Goal: Task Accomplishment & Management: Use online tool/utility

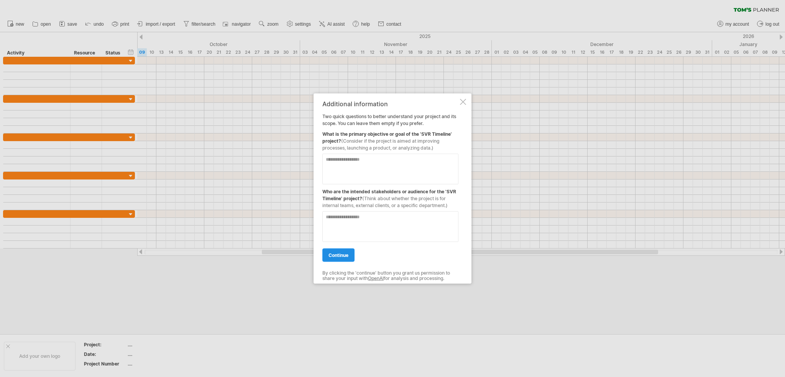
click at [340, 257] on span "continue" at bounding box center [338, 255] width 20 height 6
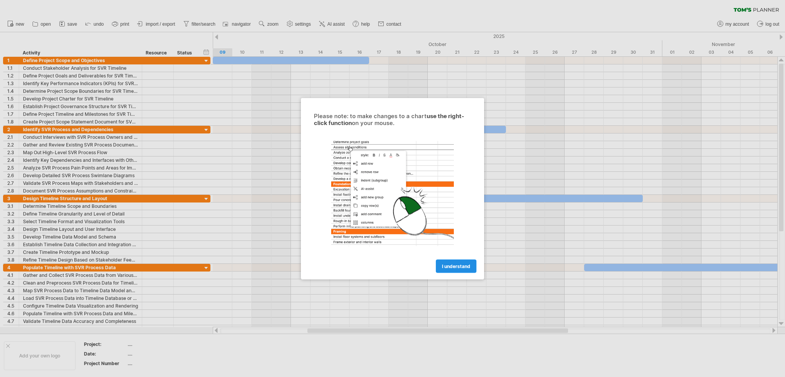
click at [457, 271] on link "I understand" at bounding box center [456, 265] width 41 height 13
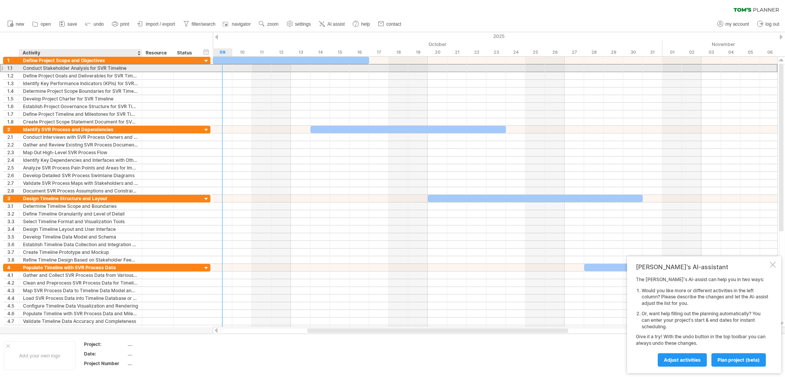
click at [81, 70] on div "Conduct Stakeholder Analysis for SVR Timeline" at bounding box center [80, 67] width 115 height 7
click at [81, 70] on input "**********" at bounding box center [80, 67] width 115 height 7
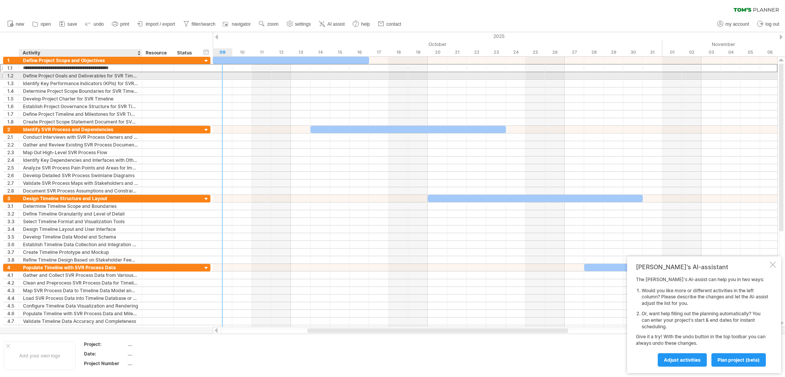
click at [74, 76] on div "Define Project Goals and Deliverables for SVR Timeline" at bounding box center [80, 75] width 115 height 7
click at [74, 76] on input "**********" at bounding box center [80, 75] width 115 height 7
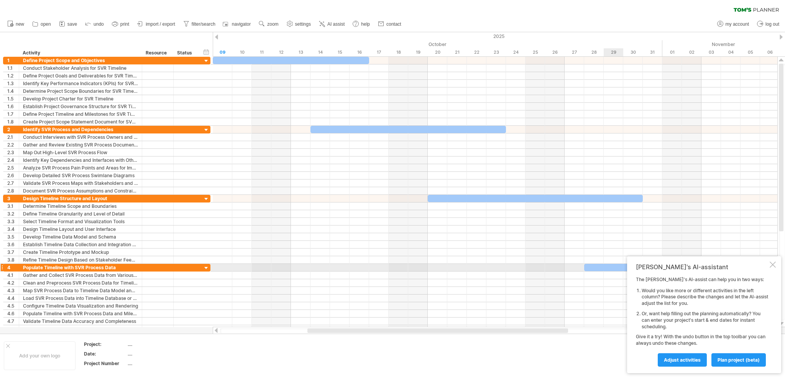
click at [775, 264] on div "[PERSON_NAME]'s AI-assistant The [PERSON_NAME]'s AI-assist can help you in two …" at bounding box center [704, 314] width 154 height 117
click at [772, 265] on div at bounding box center [772, 264] width 6 height 6
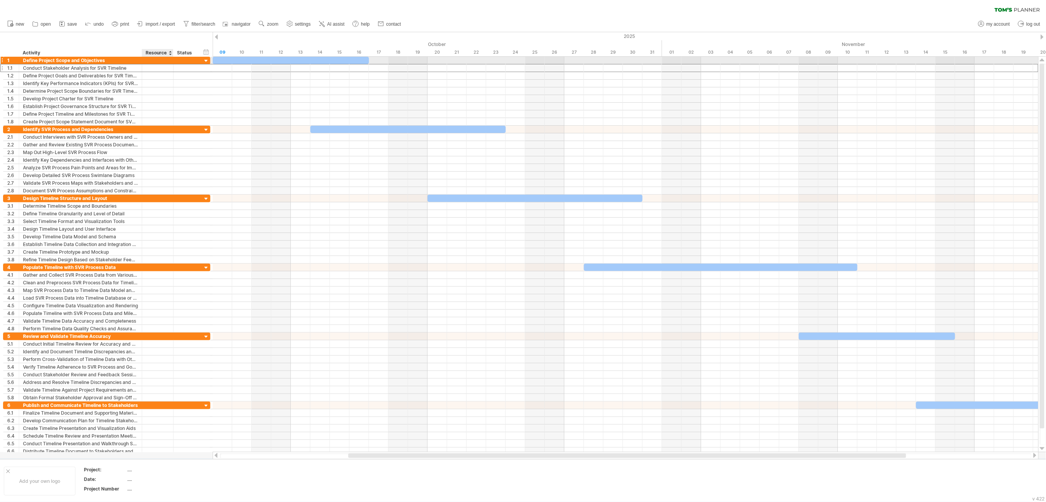
click at [157, 64] on div at bounding box center [157, 67] width 23 height 7
click at [222, 60] on div at bounding box center [291, 60] width 156 height 7
click at [222, 59] on div at bounding box center [291, 60] width 156 height 7
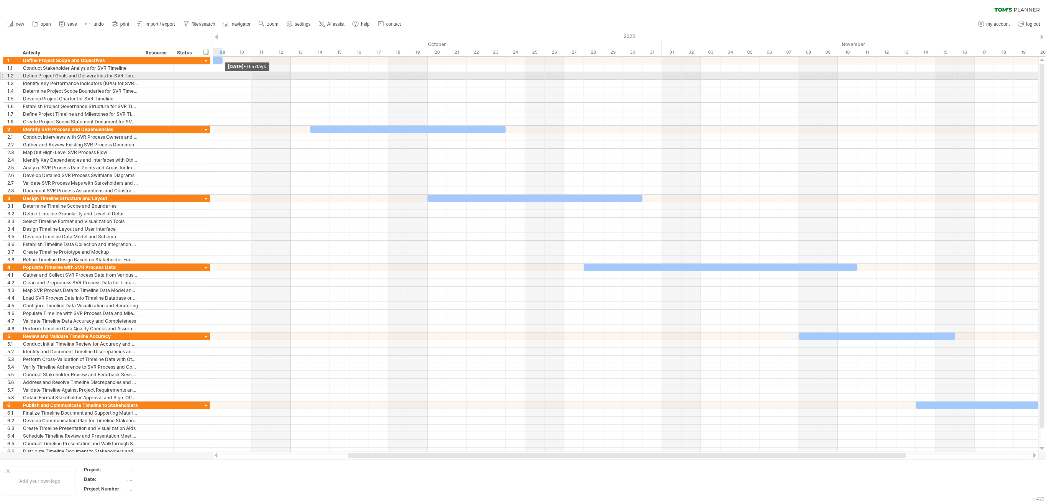
drag, startPoint x: 369, startPoint y: 62, endPoint x: 226, endPoint y: 79, distance: 143.9
click at [226, 79] on div "[DATE] - 0.5 days [DATE]" at bounding box center [626, 254] width 826 height 395
drag, startPoint x: 221, startPoint y: 59, endPoint x: 444, endPoint y: 76, distance: 223.3
click at [444, 76] on div "[DATE] - 12.0 days [DATE]" at bounding box center [626, 254] width 826 height 395
click at [34, 67] on div "Conduct Stakeholder Analysis for SVR Timeline" at bounding box center [80, 67] width 115 height 7
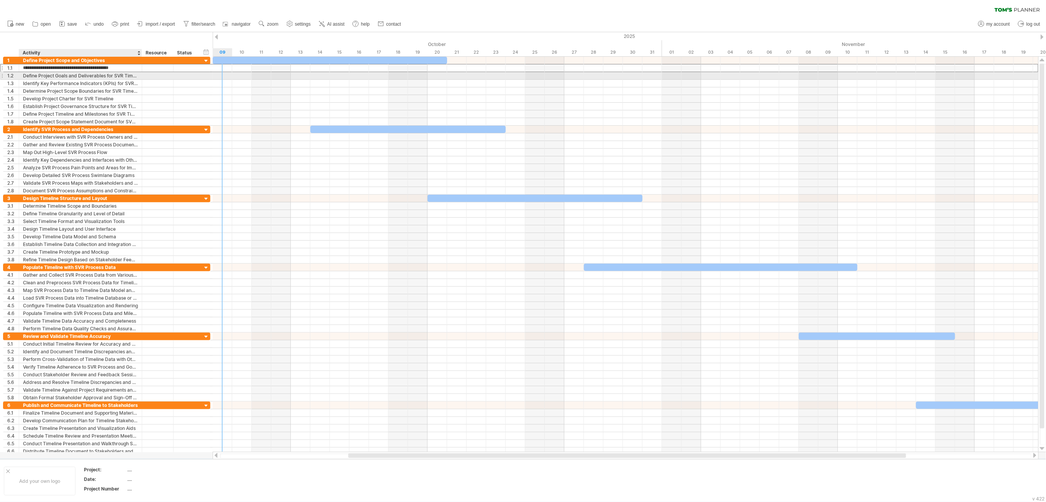
click at [39, 77] on div "Define Project Goals and Deliverables for SVR Timeline" at bounding box center [80, 75] width 115 height 7
click at [31, 82] on div "Identify Key Performance Indicators (KPIs) for SVR Timeline" at bounding box center [80, 83] width 115 height 7
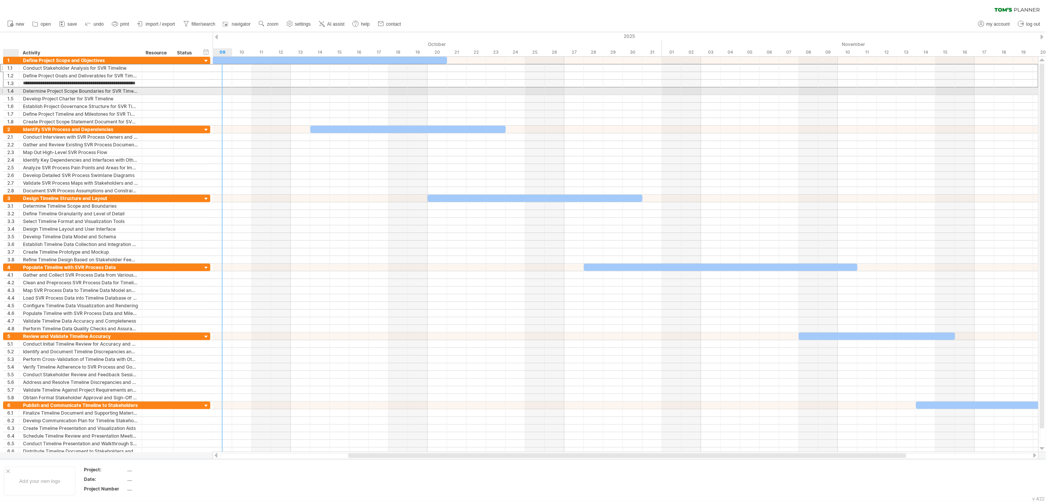
click at [23, 92] on div "Determine Project Scope Boundaries for SVR Timeline" at bounding box center [80, 90] width 115 height 7
click at [25, 97] on div "Develop Project Charter for SVR Timeline" at bounding box center [80, 98] width 115 height 7
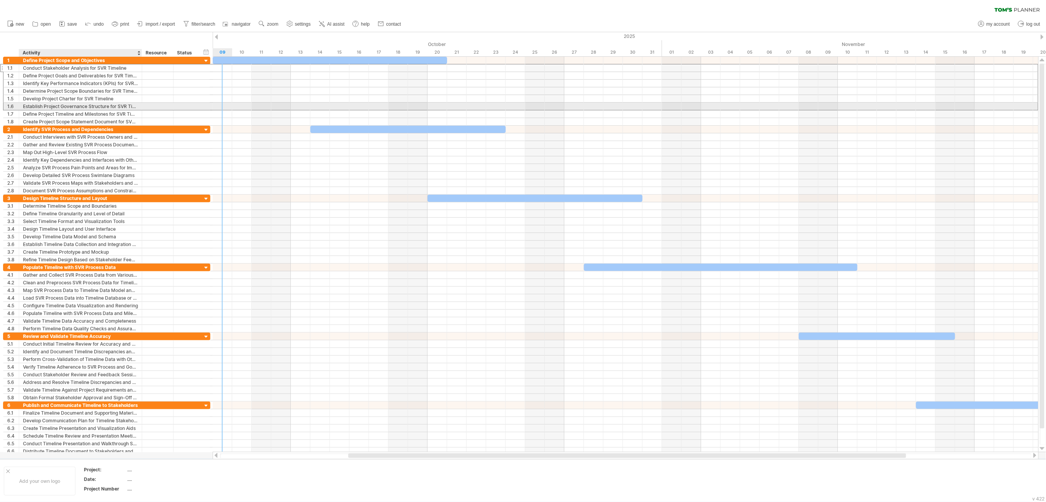
click at [33, 108] on div "Establish Project Governance Structure for SVR Timeline" at bounding box center [80, 106] width 115 height 7
click at [32, 112] on div "Define Project Timeline and Milestones for SVR Timeline" at bounding box center [80, 113] width 115 height 7
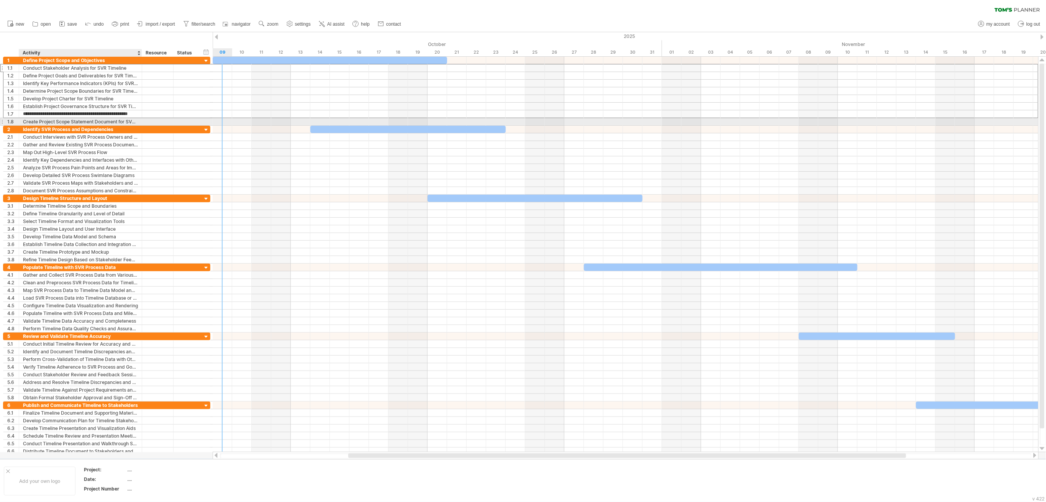
click at [28, 120] on div "Create Project Scope Statement Document for SVR Timeline" at bounding box center [80, 121] width 115 height 7
type input "**********"
click at [44, 60] on div "Define Project Scope and Objectives" at bounding box center [80, 60] width 115 height 7
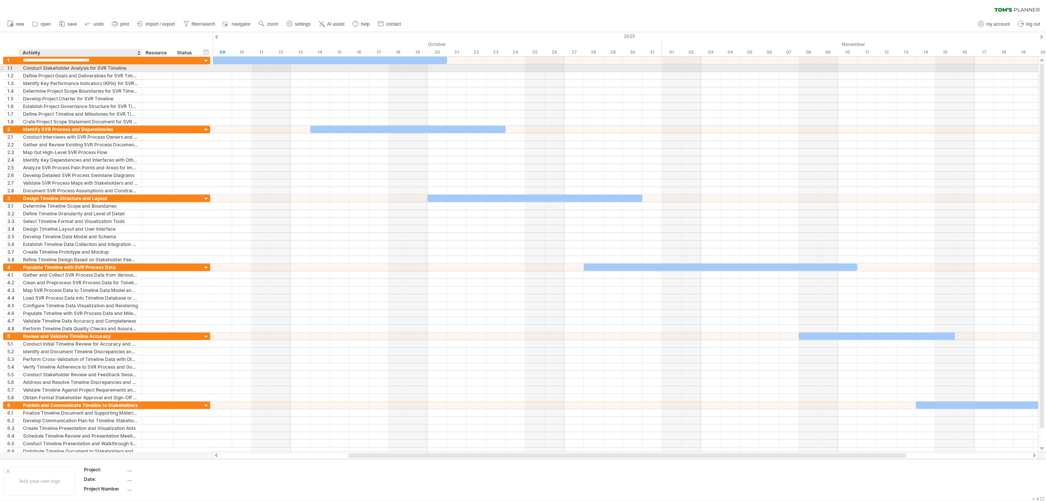
click at [135, 67] on div "Conduct Stakeholder Analysis for SVR Timeline" at bounding box center [80, 67] width 115 height 7
click at [130, 67] on input "**********" at bounding box center [80, 67] width 115 height 7
type input "****"
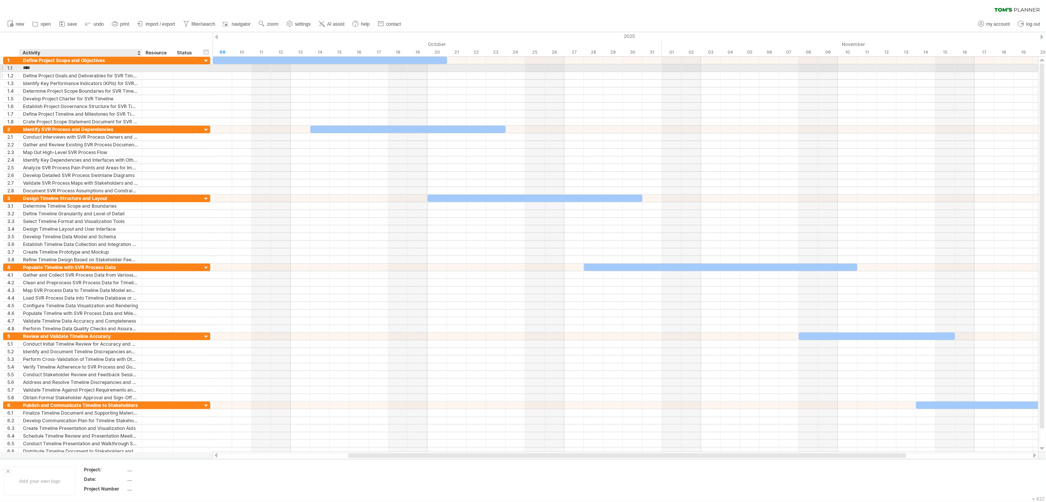
click at [25, 72] on div "Define Project Goals and Deliverables for SVR Timeline" at bounding box center [80, 75] width 115 height 7
click at [25, 72] on input "**********" at bounding box center [80, 75] width 115 height 7
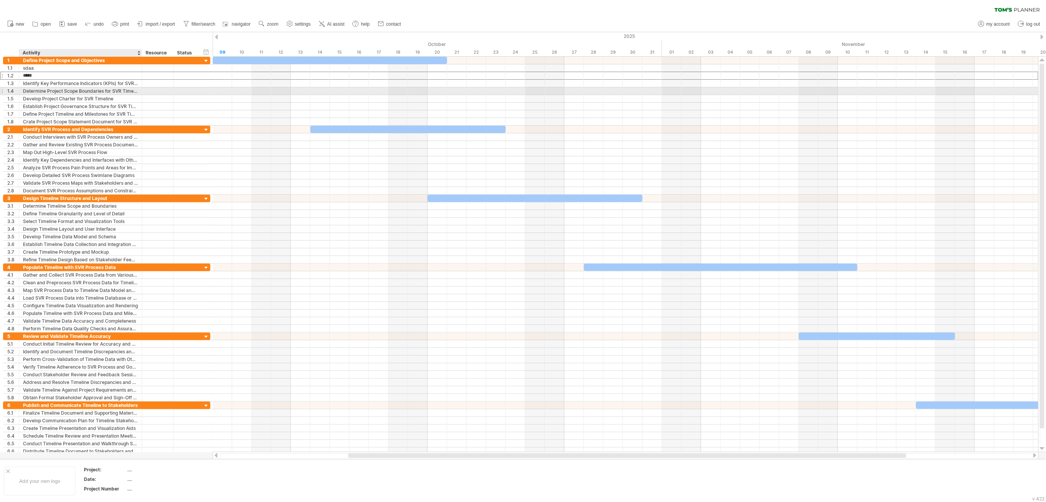
type input "******"
click at [33, 84] on div "Identify Key Performance Indicators (KPIs) for SVR Timeline" at bounding box center [80, 83] width 115 height 7
click at [23, 80] on input "**********" at bounding box center [23, 80] width 0 height 0
click at [33, 84] on input "**********" at bounding box center [80, 83] width 115 height 7
type input "*****"
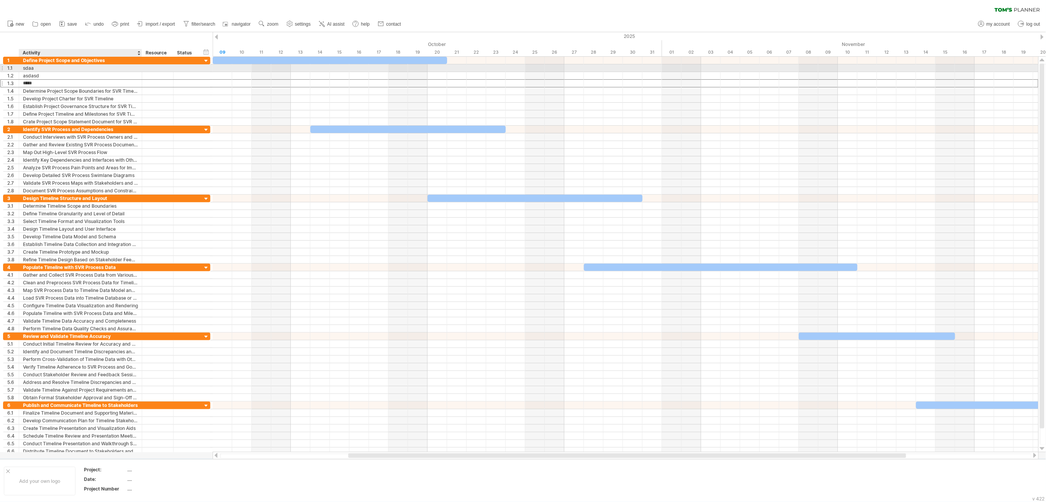
click at [48, 68] on div "sdaa" at bounding box center [80, 67] width 115 height 7
click at [48, 68] on input "****" at bounding box center [80, 67] width 115 height 7
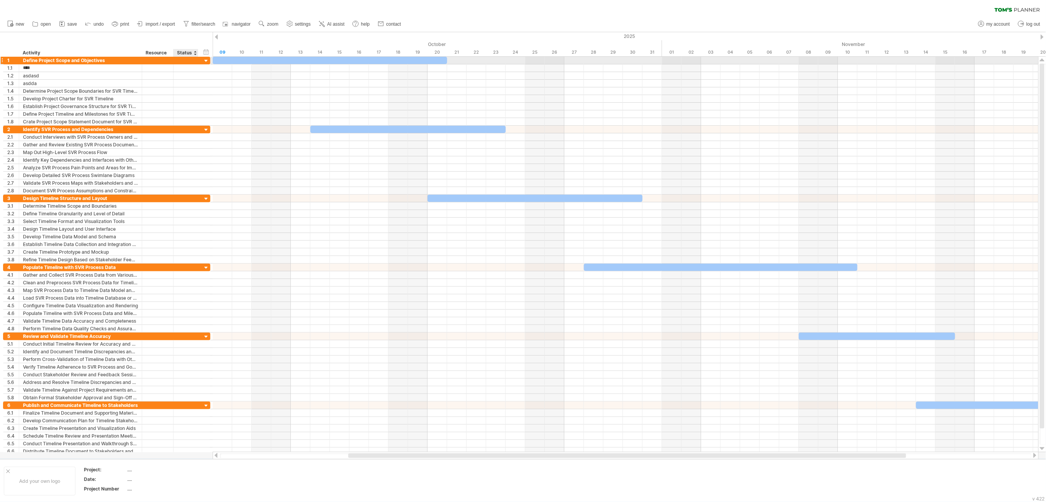
click at [207, 62] on div at bounding box center [206, 60] width 7 height 7
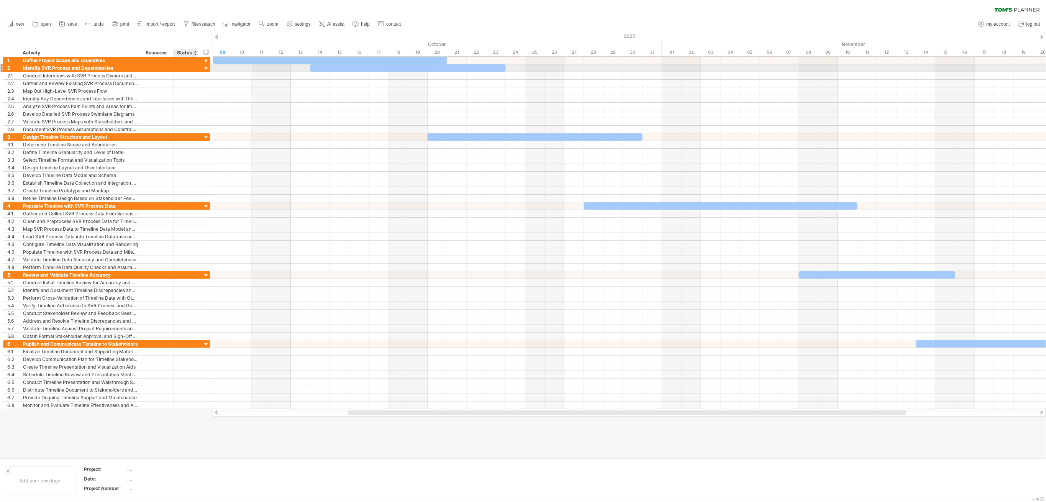
click at [208, 66] on div at bounding box center [206, 68] width 7 height 7
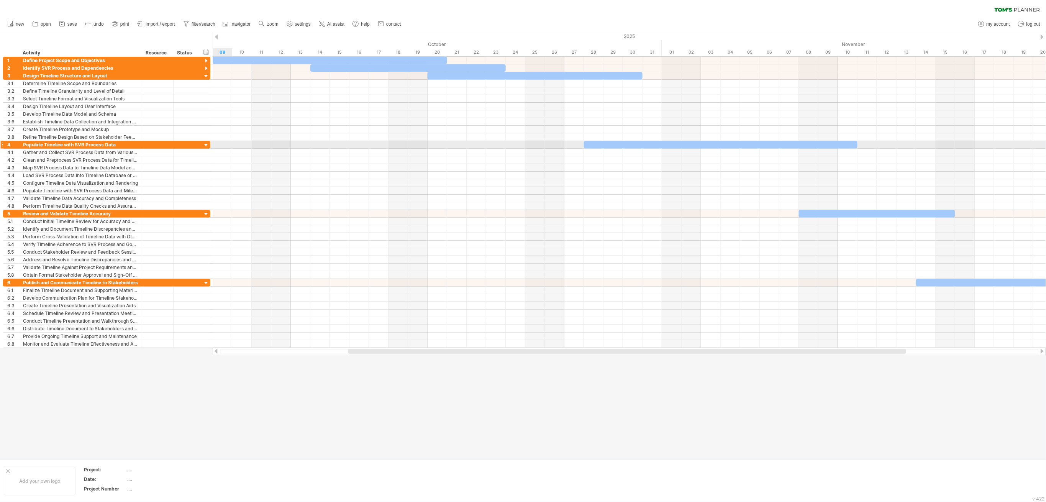
click at [209, 145] on div at bounding box center [206, 145] width 7 height 7
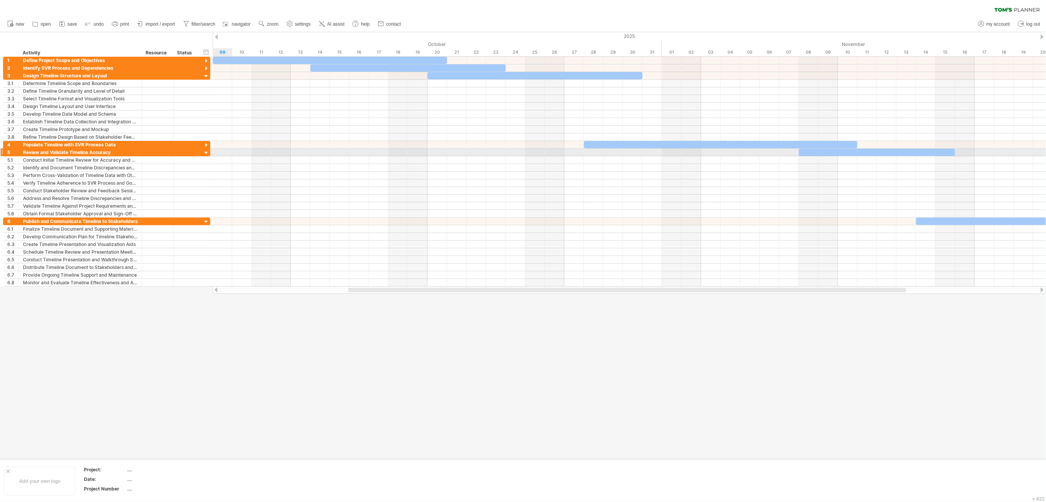
click at [207, 155] on div at bounding box center [206, 152] width 7 height 7
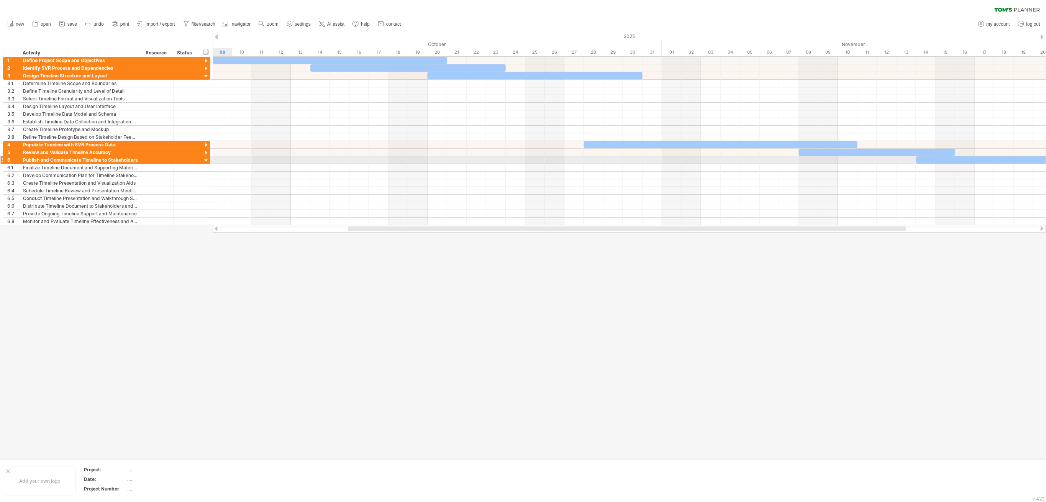
click at [206, 159] on div at bounding box center [206, 160] width 7 height 7
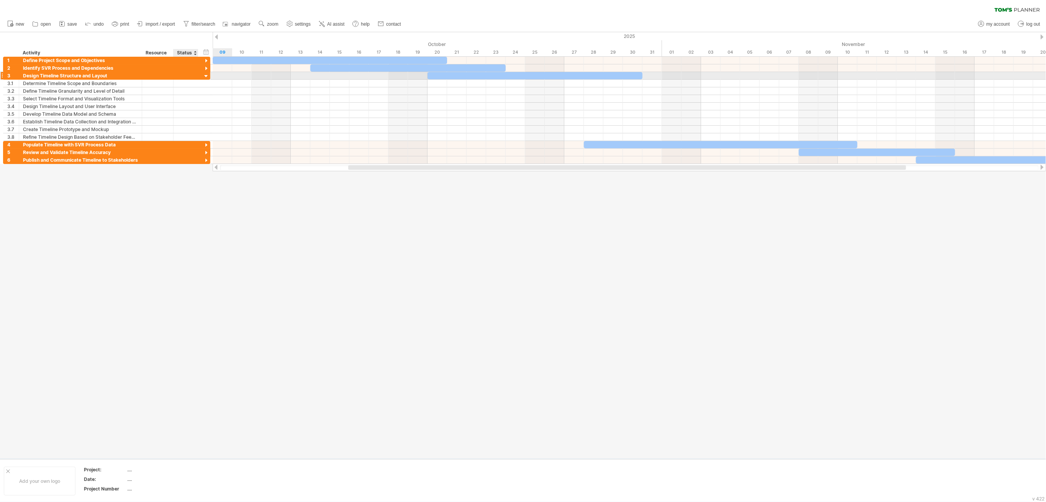
click at [205, 77] on div at bounding box center [206, 76] width 7 height 7
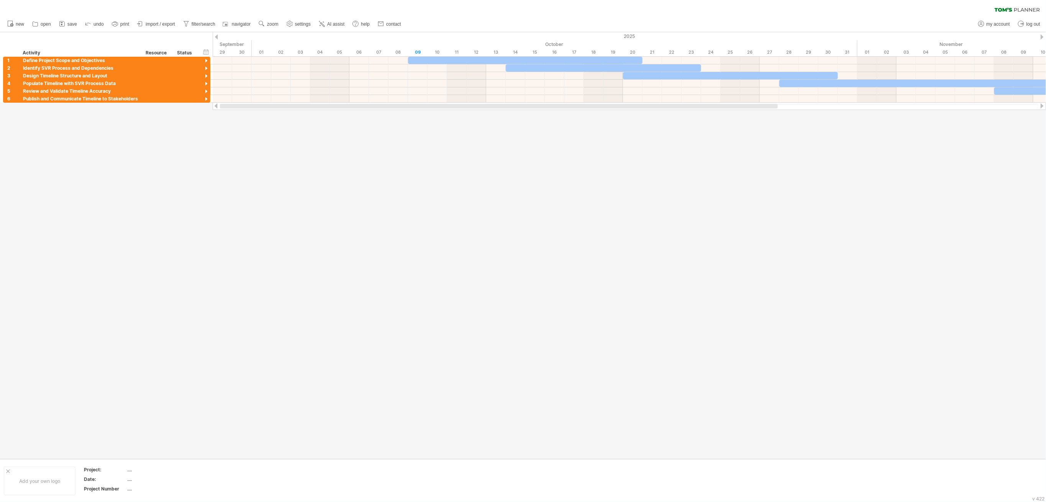
drag, startPoint x: 381, startPoint y: 107, endPoint x: 169, endPoint y: 133, distance: 214.0
click at [161, 138] on div "Trying to reach [DOMAIN_NAME] Connected again... 0% clear filter new 1" at bounding box center [523, 251] width 1046 height 502
drag, startPoint x: 706, startPoint y: 103, endPoint x: 802, endPoint y: 112, distance: 95.9
click at [784, 110] on div "Trying to reach [DOMAIN_NAME] Connected again... 0% clear filter new 1" at bounding box center [523, 251] width 1046 height 502
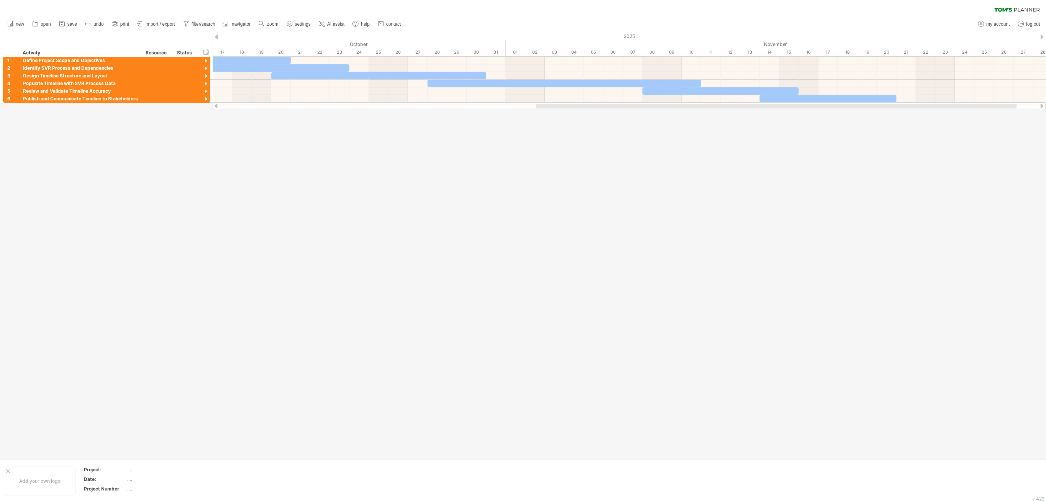
drag, startPoint x: 767, startPoint y: 104, endPoint x: 926, endPoint y: 113, distance: 160.0
click at [784, 108] on div at bounding box center [629, 106] width 819 height 5
click at [120, 24] on link "print" at bounding box center [120, 24] width 21 height 10
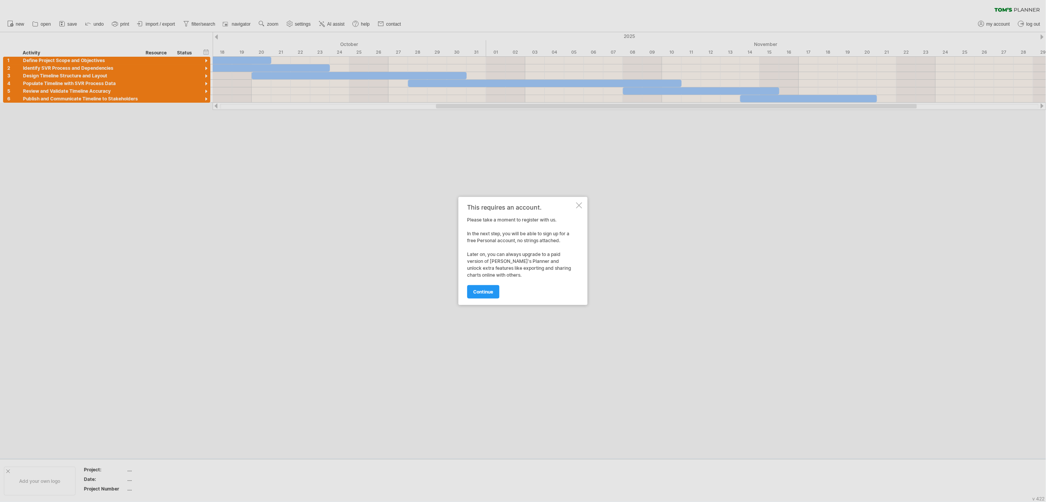
click at [480, 292] on span "continue" at bounding box center [484, 292] width 20 height 6
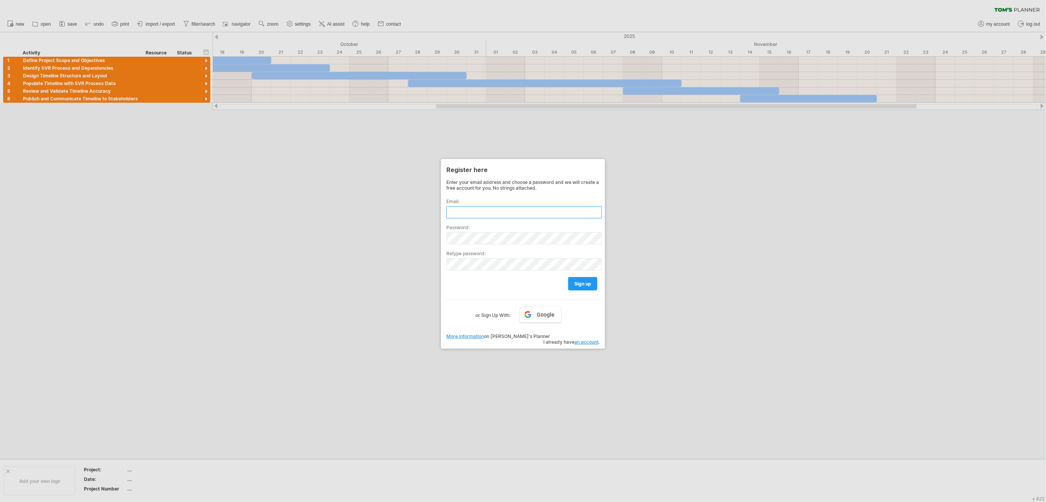
click at [473, 207] on input "text" at bounding box center [524, 212] width 156 height 12
click at [475, 211] on input "text" at bounding box center [524, 212] width 156 height 12
click at [546, 311] on span "Google" at bounding box center [546, 314] width 18 height 6
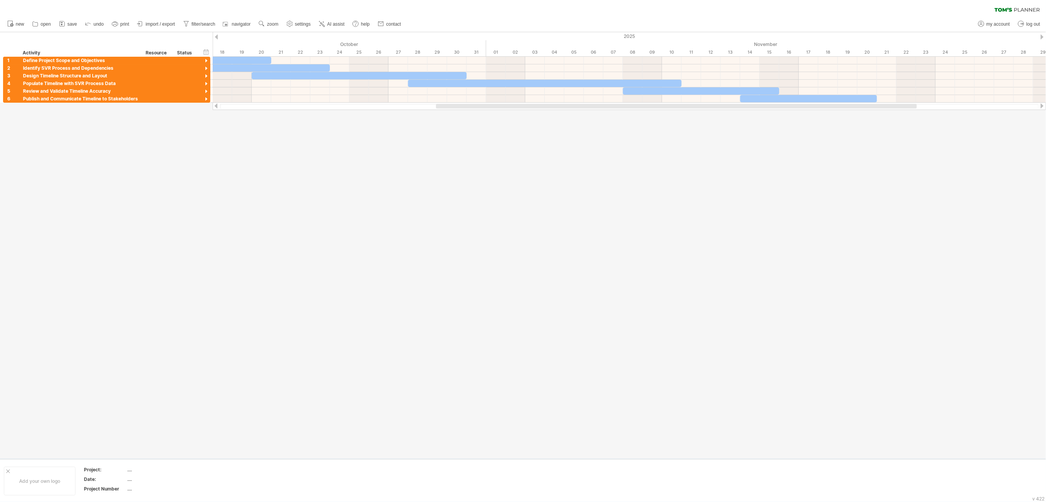
click at [120, 22] on link "print" at bounding box center [120, 24] width 21 height 10
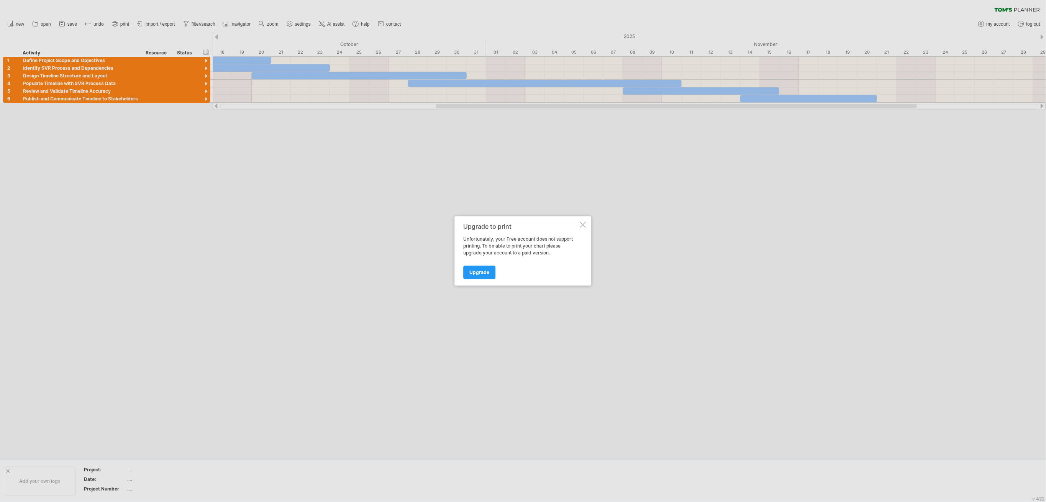
click at [583, 225] on div at bounding box center [583, 225] width 6 height 6
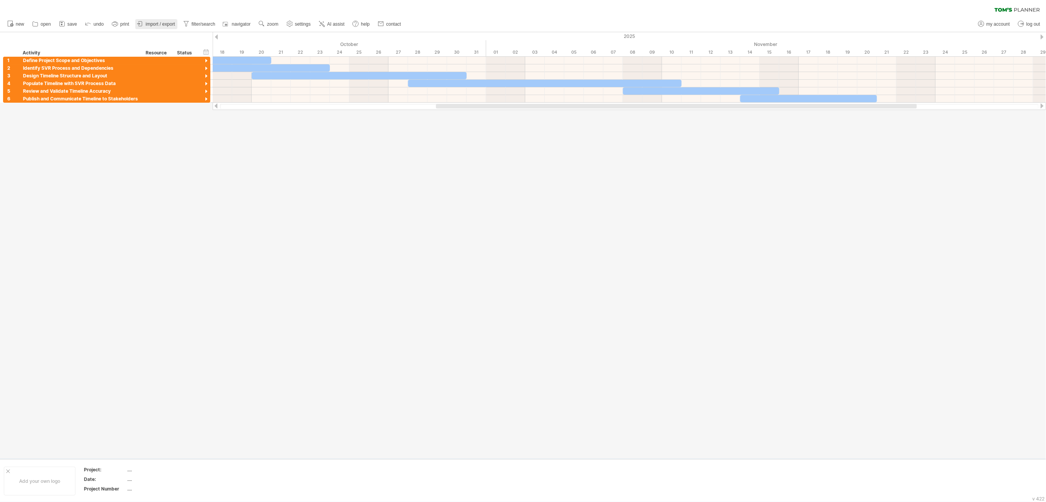
click at [149, 25] on span "import / export" at bounding box center [161, 23] width 30 height 5
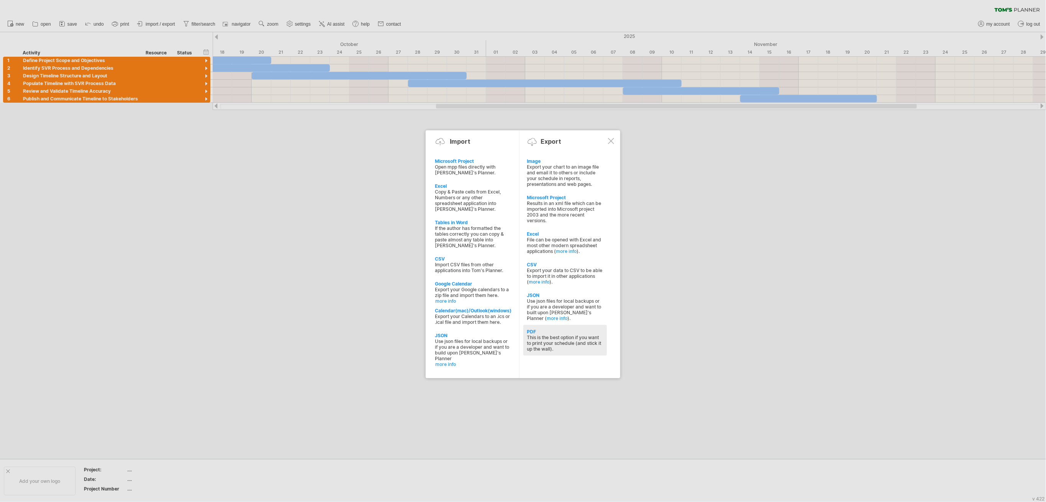
click at [572, 341] on div "This is the best option if you want to print your schedule (and stick it up the…" at bounding box center [565, 342] width 76 height 17
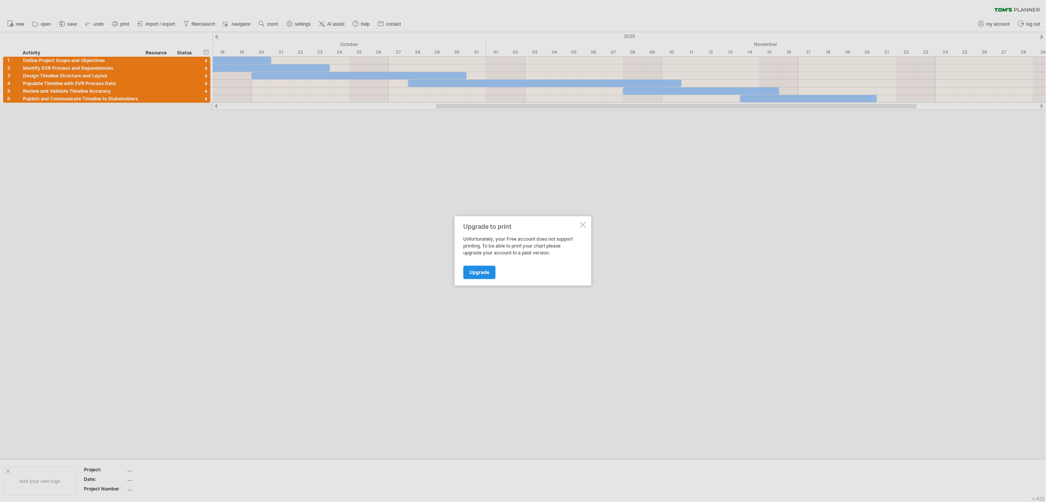
click at [485, 270] on span "Upgrade" at bounding box center [480, 273] width 20 height 6
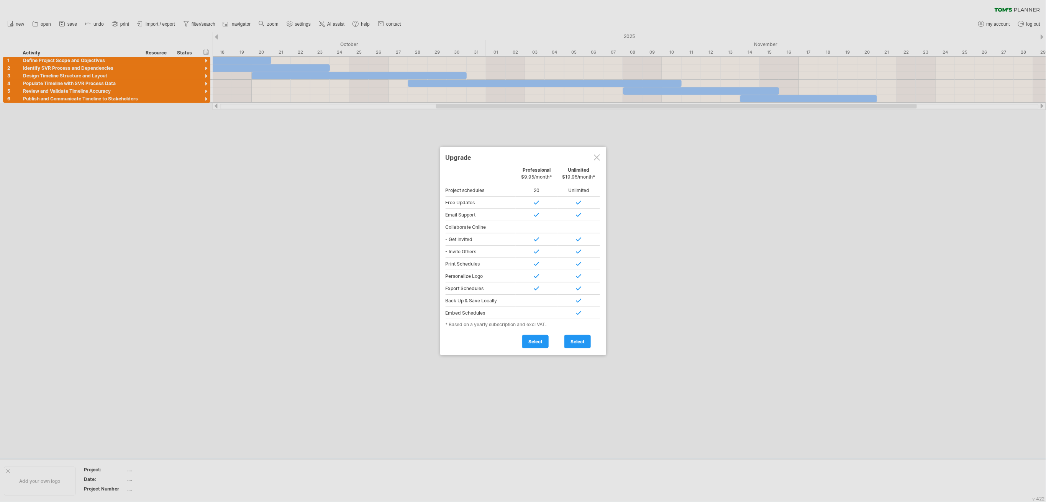
click at [594, 157] on div at bounding box center [597, 157] width 6 height 6
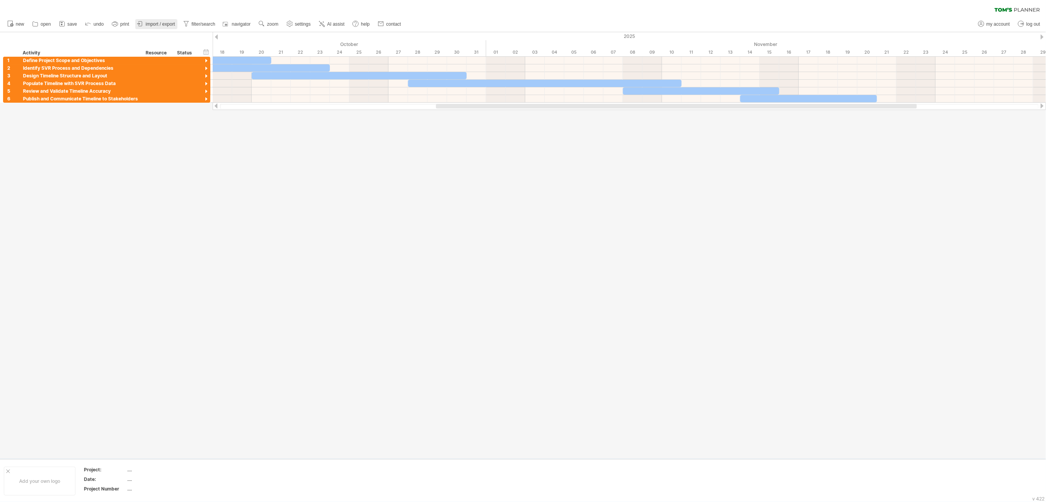
click at [149, 23] on span "import / export" at bounding box center [161, 23] width 30 height 5
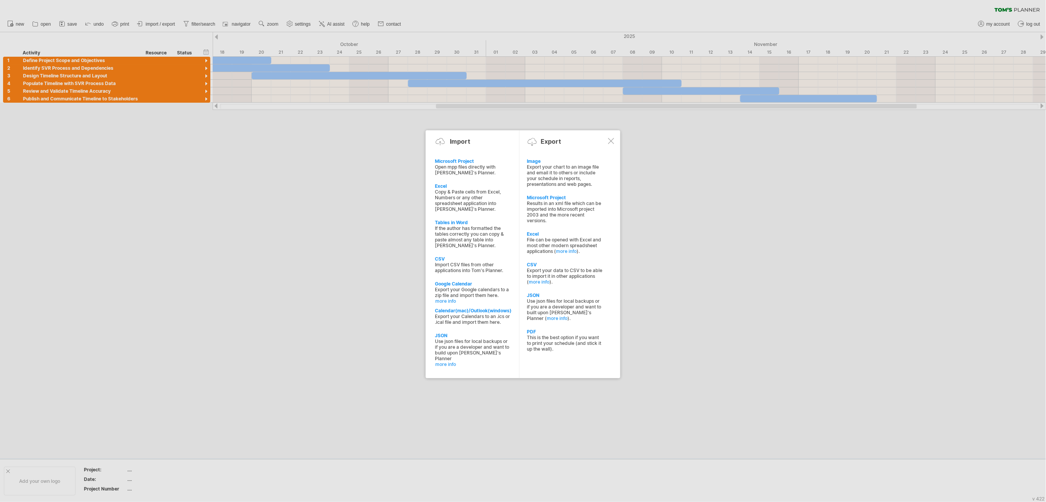
click at [568, 164] on div "Export your chart to an image file and email it to others or include your sched…" at bounding box center [565, 175] width 76 height 23
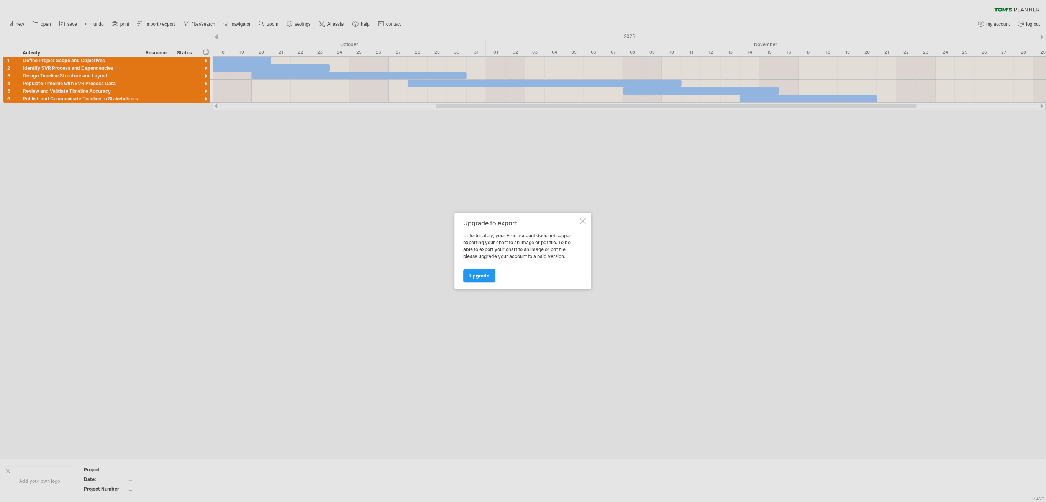
drag, startPoint x: 587, startPoint y: 211, endPoint x: 587, endPoint y: 215, distance: 3.9
click at [588, 214] on div "Trying to reach [DOMAIN_NAME] Connected again... 0% clear filter new 1" at bounding box center [523, 251] width 1046 height 502
click at [581, 223] on div at bounding box center [583, 221] width 6 height 6
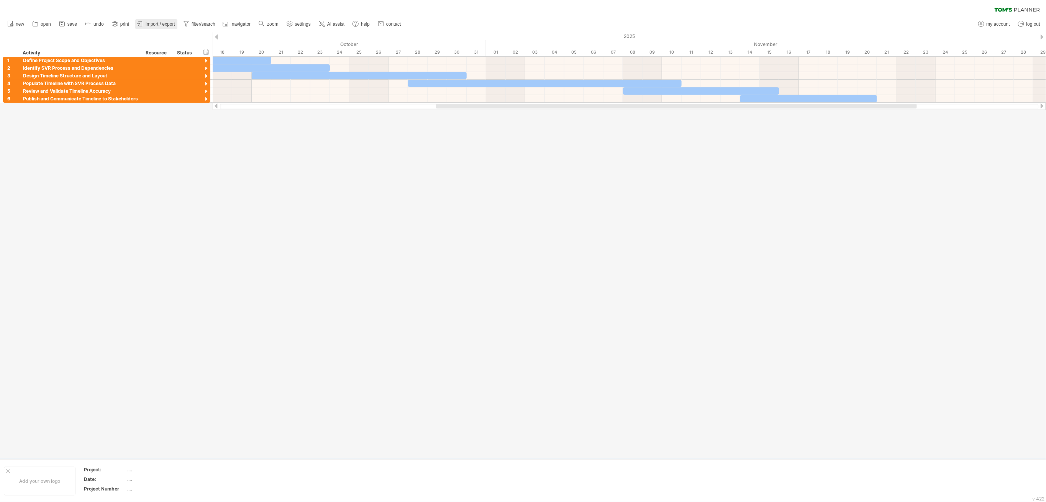
click at [156, 20] on link "import / export" at bounding box center [156, 24] width 42 height 10
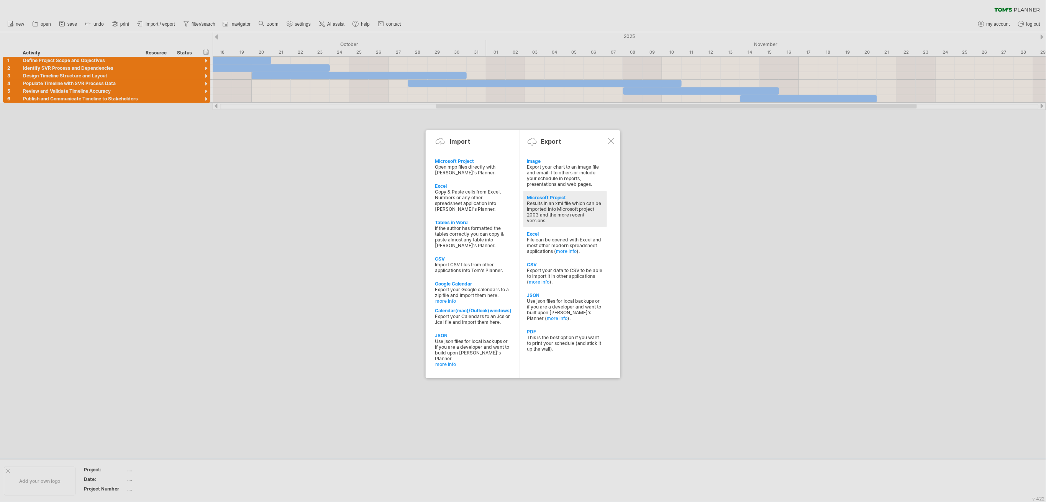
click at [563, 213] on div "Results in an xml file which can be imported into Microsoft project 2003 and th…" at bounding box center [565, 211] width 76 height 23
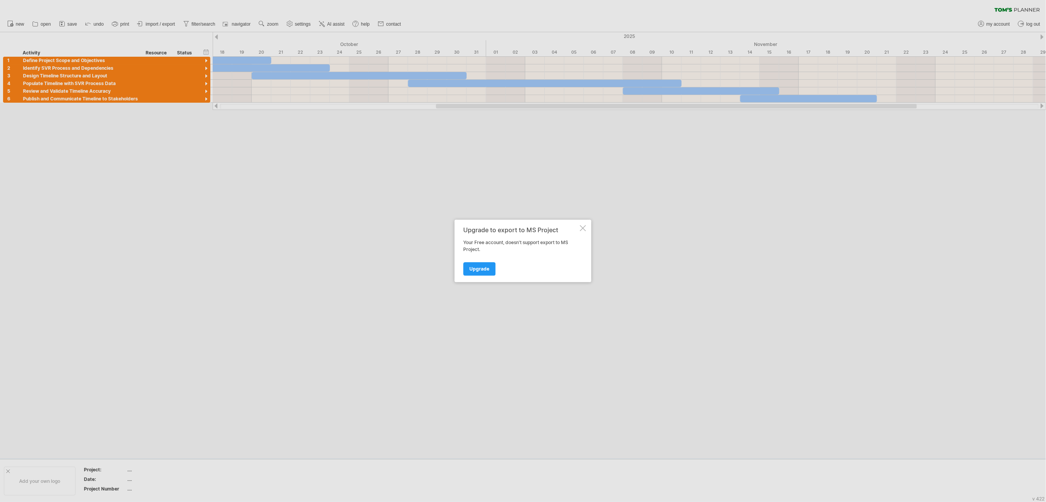
click at [582, 230] on div at bounding box center [583, 228] width 6 height 6
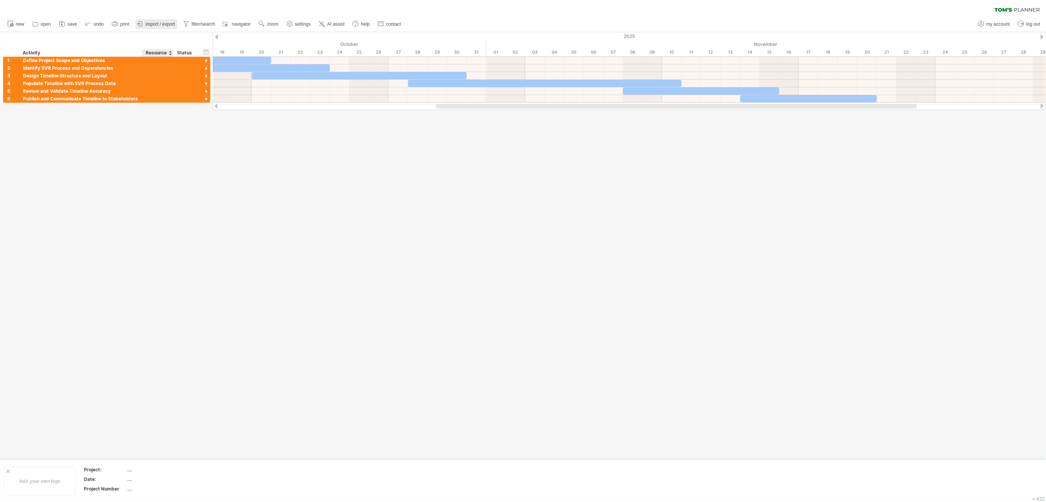
click at [168, 28] on link "import / export" at bounding box center [156, 24] width 42 height 10
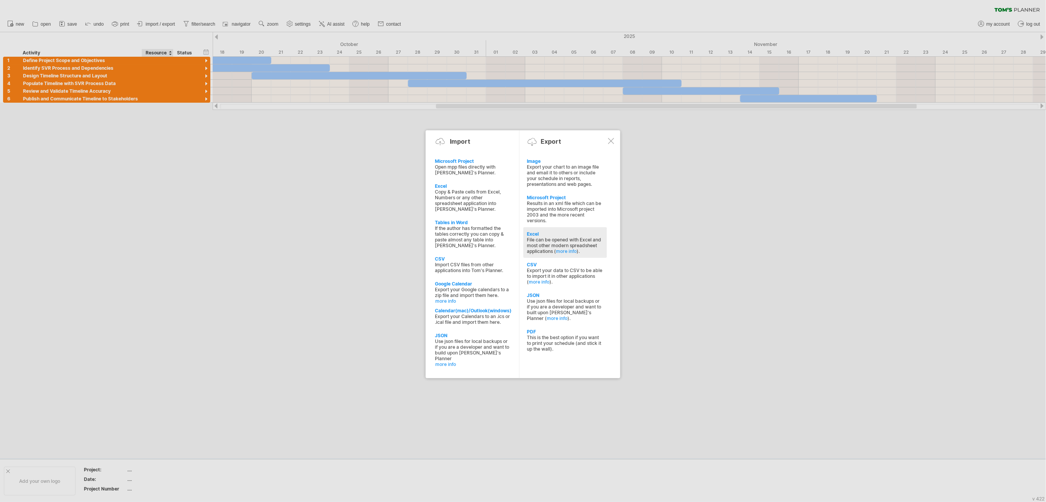
click at [568, 241] on div "File can be opened with Excel and most other modern spreadsheet applications ( …" at bounding box center [565, 245] width 76 height 17
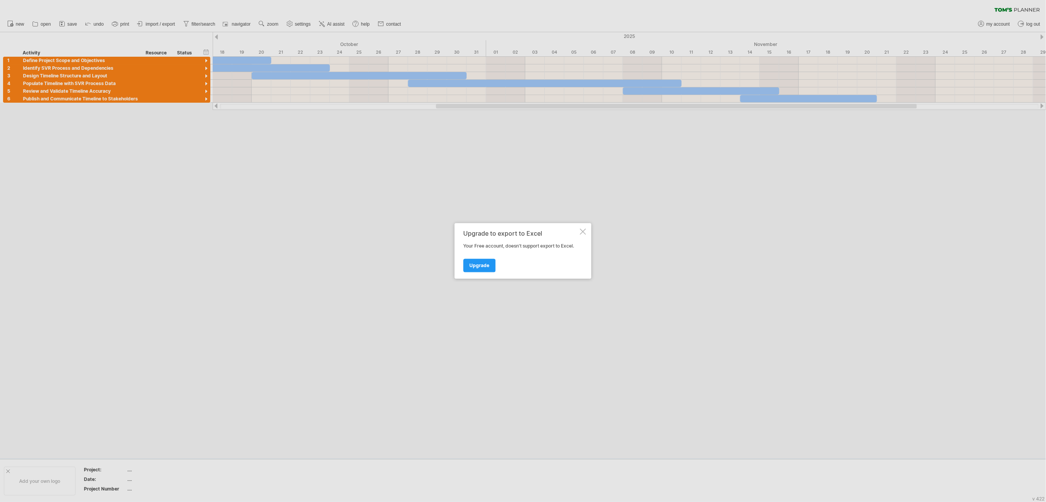
click at [583, 231] on div at bounding box center [583, 232] width 6 height 6
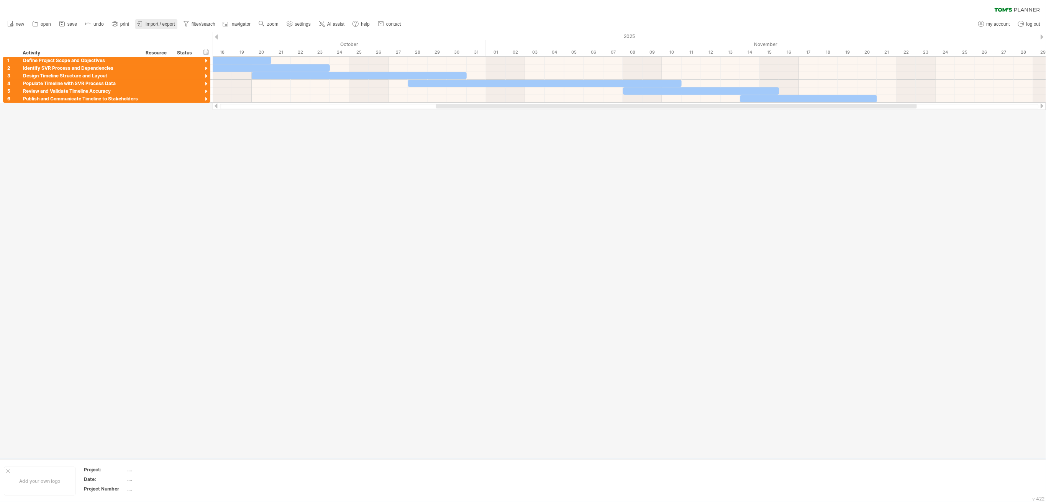
click at [170, 24] on span "import / export" at bounding box center [161, 23] width 30 height 5
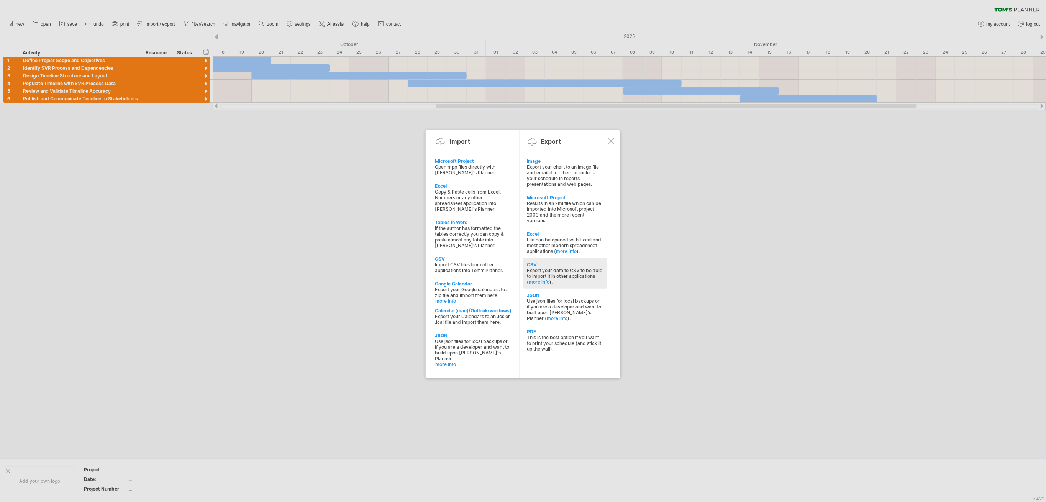
click at [550, 279] on link "more info" at bounding box center [539, 282] width 21 height 6
click at [538, 262] on div "CSV" at bounding box center [565, 265] width 76 height 6
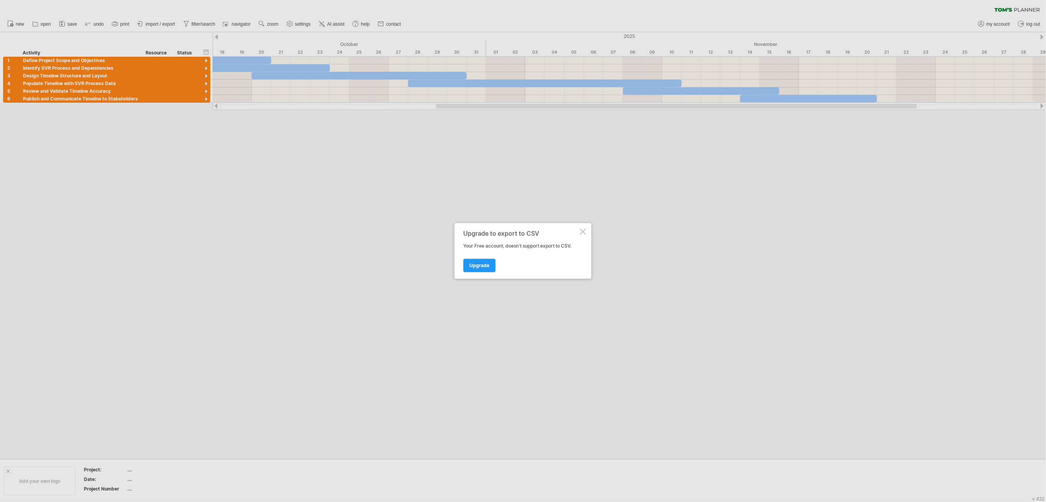
click at [580, 230] on div at bounding box center [583, 232] width 6 height 6
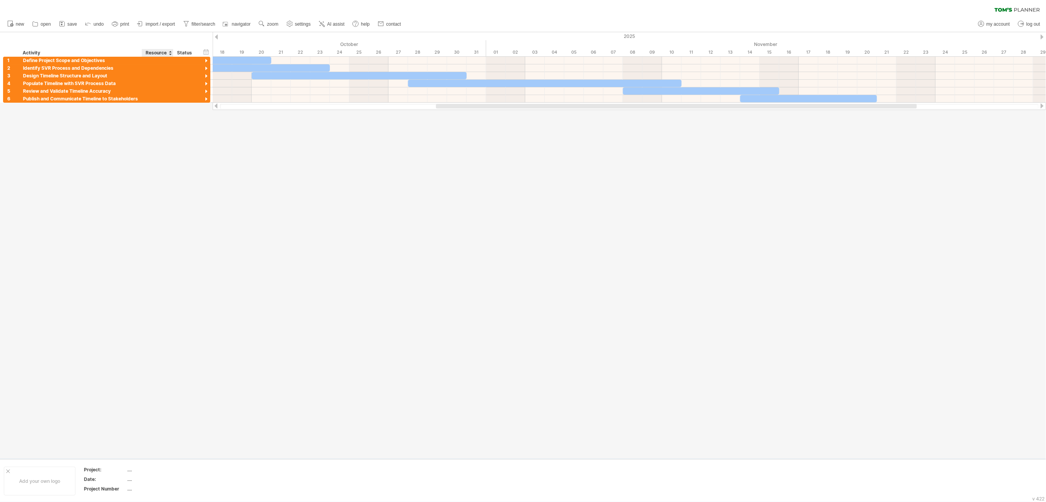
click at [156, 28] on link "import / export" at bounding box center [156, 24] width 42 height 10
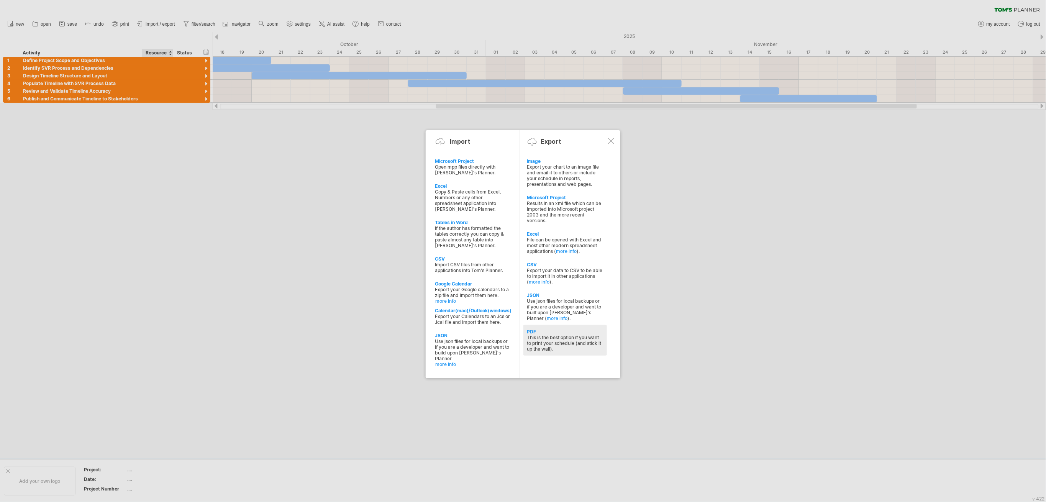
click at [560, 334] on div "This is the best option if you want to print your schedule (and stick it up the…" at bounding box center [565, 342] width 76 height 17
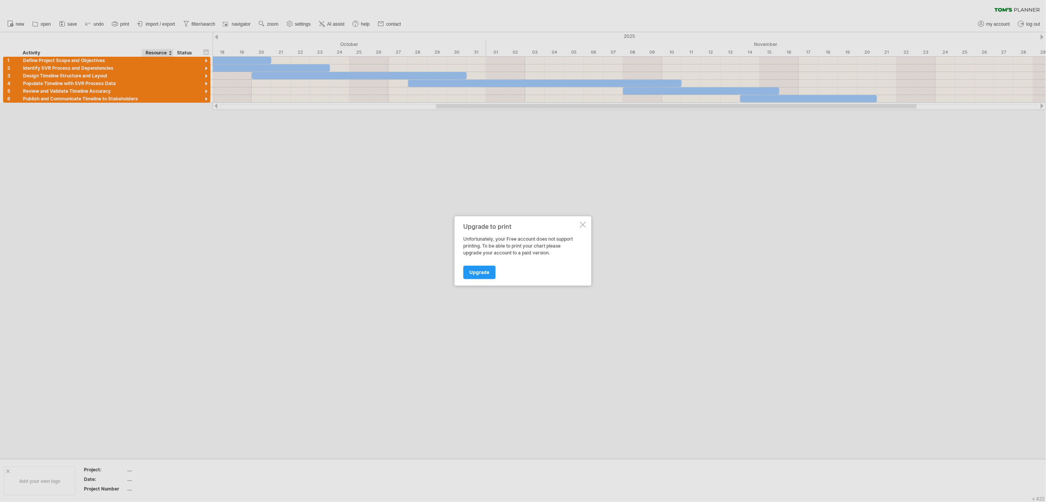
click at [582, 219] on div "Upgrade to print Unfortunately, your Free account does not support printing. To…" at bounding box center [523, 250] width 137 height 69
click at [585, 220] on div "Upgrade to print Unfortunately, your Free account does not support printing. To…" at bounding box center [523, 250] width 137 height 69
click at [582, 224] on div at bounding box center [583, 225] width 6 height 6
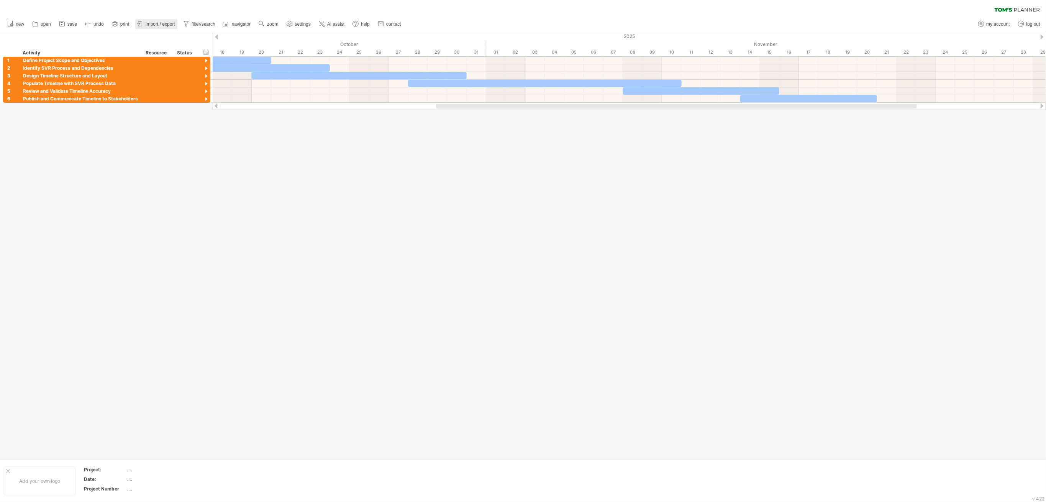
click at [163, 24] on span "import / export" at bounding box center [161, 23] width 30 height 5
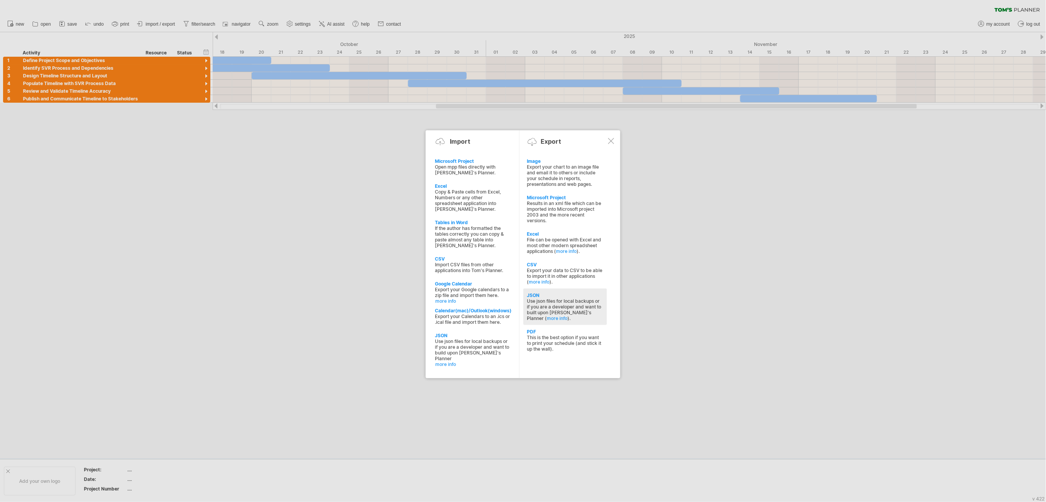
click at [561, 293] on div "JSON" at bounding box center [565, 295] width 76 height 6
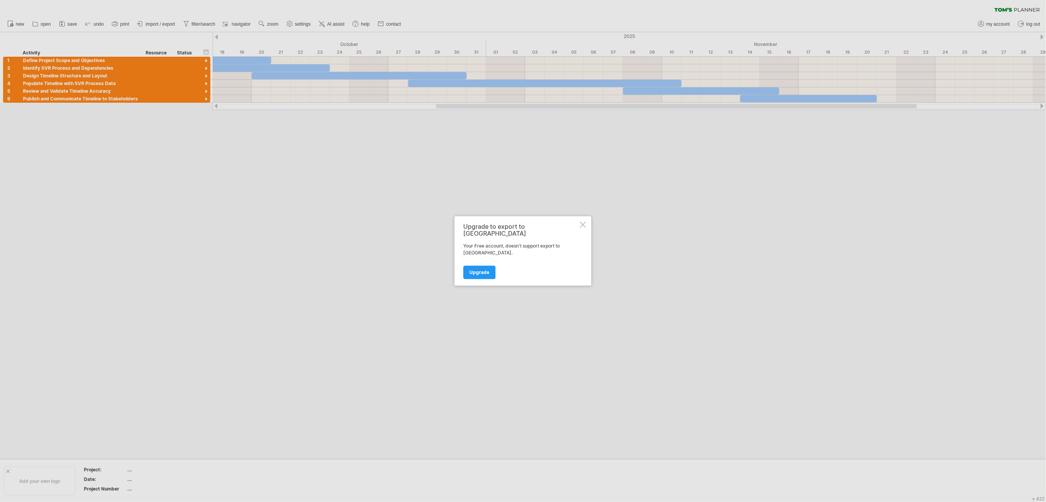
drag, startPoint x: 584, startPoint y: 226, endPoint x: 582, endPoint y: 230, distance: 4.8
click at [584, 226] on div "Upgrade to export to JSON Your Free account, doesn't support export to [GEOGRAP…" at bounding box center [523, 250] width 137 height 69
click at [582, 228] on div at bounding box center [583, 225] width 6 height 6
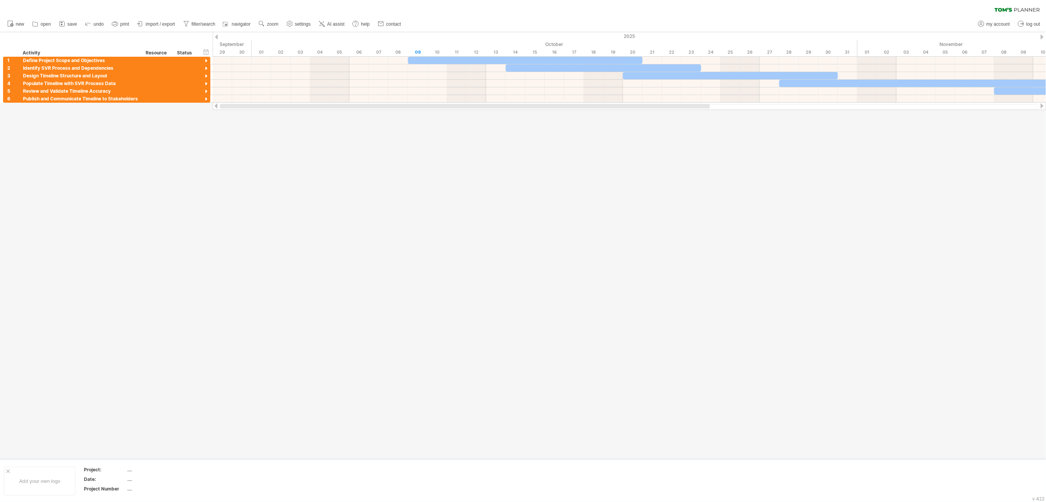
drag, startPoint x: 716, startPoint y: 107, endPoint x: 283, endPoint y: 104, distance: 433.4
click at [283, 104] on div at bounding box center [465, 106] width 490 height 5
click at [271, 25] on span "zoom" at bounding box center [272, 23] width 11 height 5
click at [295, 38] on div "Month" at bounding box center [296, 35] width 43 height 12
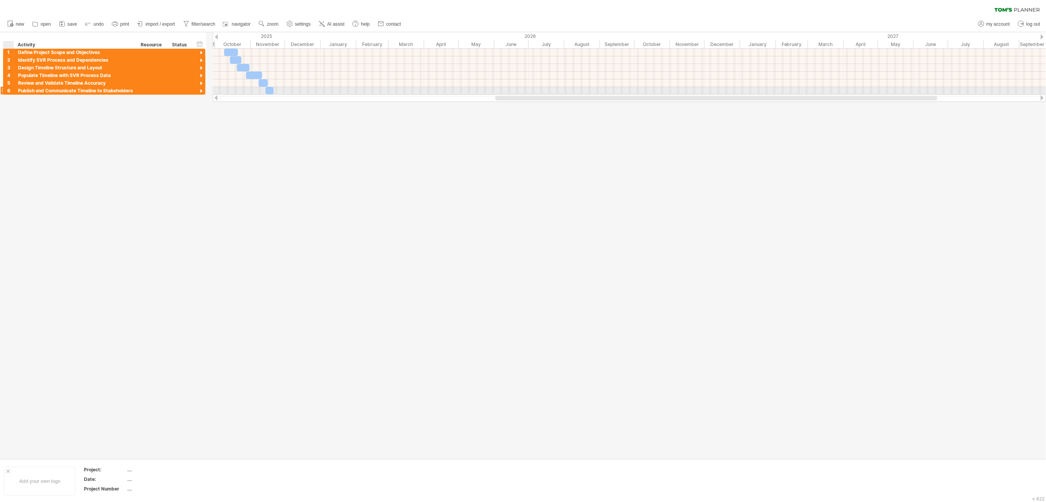
drag, startPoint x: 18, startPoint y: 94, endPoint x: 13, endPoint y: 115, distance: 21.3
click at [13, 115] on div "Trying to reach [DOMAIN_NAME] Connected again... 0% clear filter new 1" at bounding box center [523, 251] width 1046 height 502
click at [174, 91] on div at bounding box center [180, 90] width 17 height 7
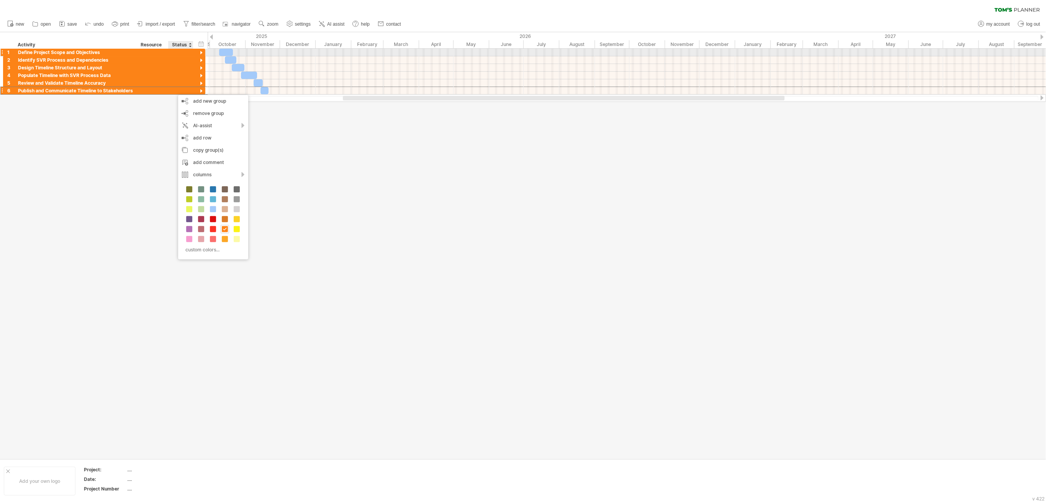
click at [60, 52] on div "Define Project Scope and Objectives" at bounding box center [75, 52] width 115 height 7
click at [60, 52] on input "**********" at bounding box center [75, 52] width 115 height 7
click at [2, 52] on div "**********" at bounding box center [103, 72] width 206 height 46
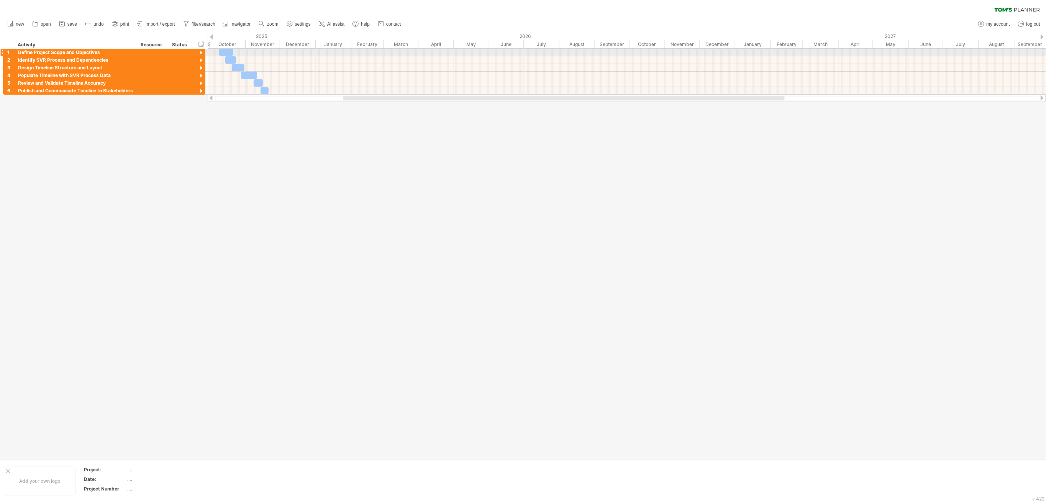
click at [3, 51] on div at bounding box center [1, 52] width 3 height 8
click at [3, 54] on div at bounding box center [1, 52] width 3 height 8
click at [308, 57] on div at bounding box center [627, 60] width 838 height 8
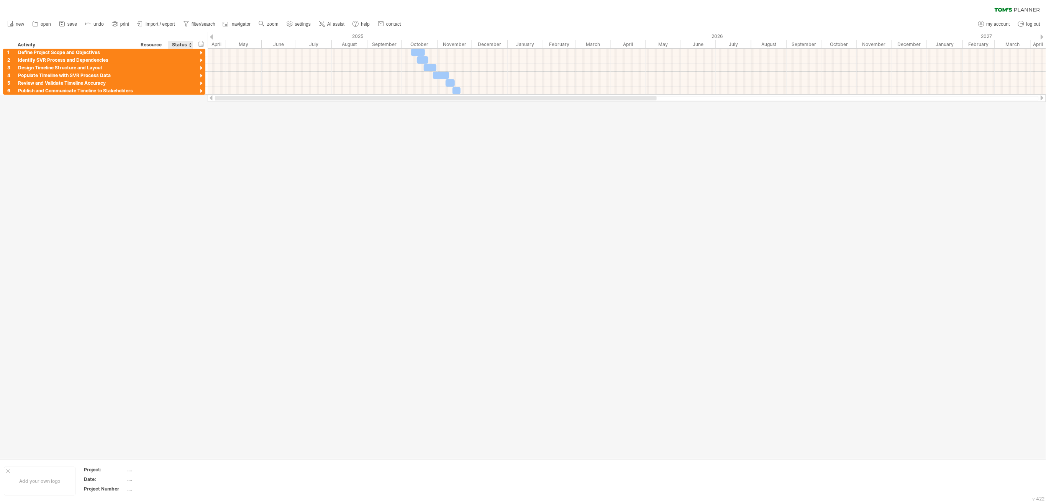
drag, startPoint x: 336, startPoint y: 101, endPoint x: 197, endPoint y: 104, distance: 138.3
click at [197, 104] on div "Trying to reach [DOMAIN_NAME] Connected again... 0% clear filter new 1" at bounding box center [523, 251] width 1046 height 502
click at [419, 54] on div at bounding box center [418, 52] width 14 height 7
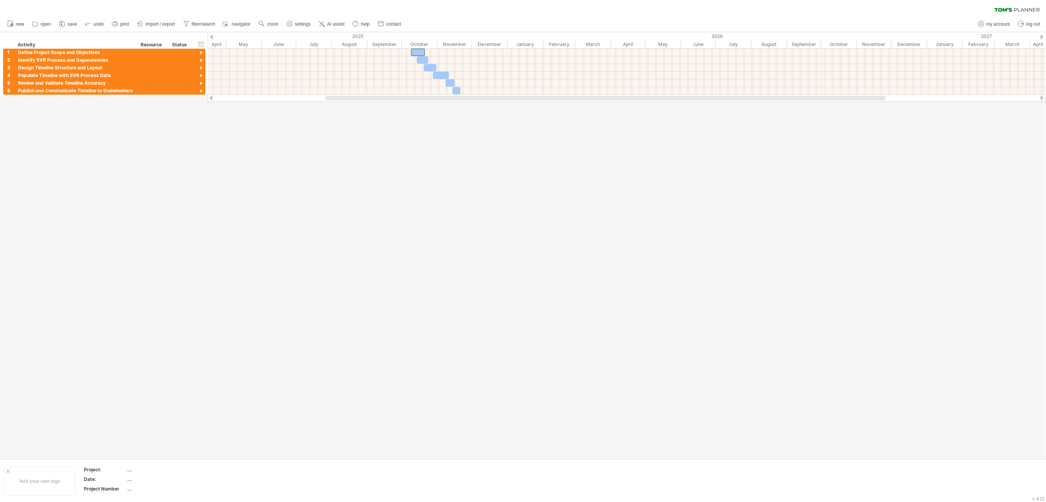
drag, startPoint x: 372, startPoint y: 100, endPoint x: 402, endPoint y: 100, distance: 30.3
click at [408, 101] on div at bounding box center [627, 98] width 838 height 8
drag, startPoint x: 356, startPoint y: 102, endPoint x: 320, endPoint y: 97, distance: 36.7
click at [320, 97] on div "Trying to reach [DOMAIN_NAME] Connected again... 0% clear filter new 1" at bounding box center [523, 251] width 1046 height 502
drag, startPoint x: 333, startPoint y: 96, endPoint x: 410, endPoint y: 98, distance: 77.4
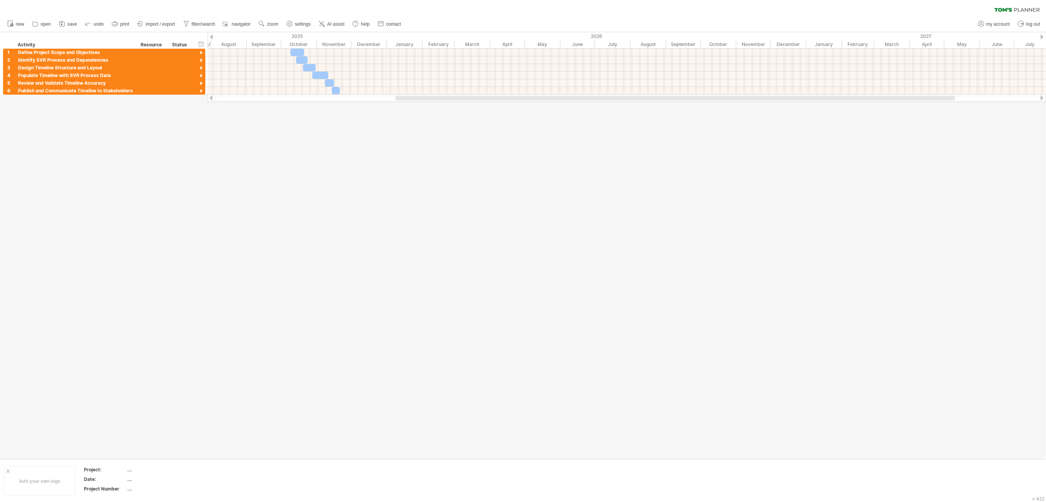
click at [410, 98] on div at bounding box center [675, 98] width 560 height 5
click at [105, 51] on div "Define Project Scope and Objectives" at bounding box center [75, 52] width 115 height 7
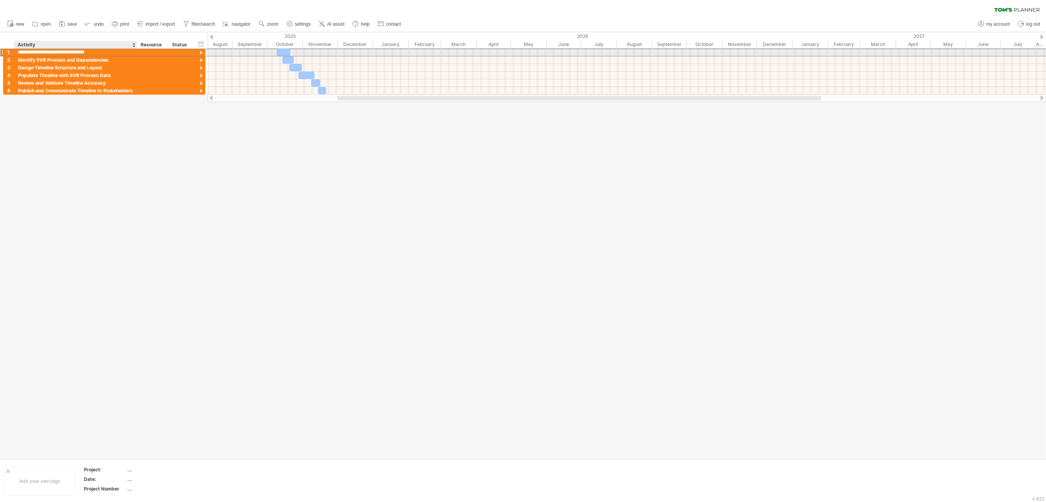
click at [105, 51] on input "**********" at bounding box center [75, 52] width 115 height 7
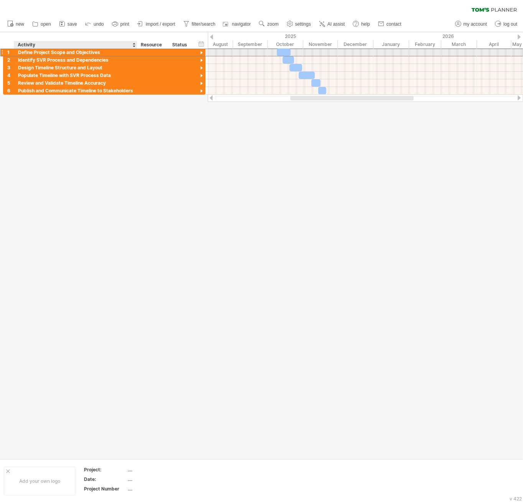
click at [79, 53] on div "Define Project Scope and Objectives" at bounding box center [75, 52] width 115 height 7
click at [79, 53] on input "**********" at bounding box center [75, 52] width 115 height 7
paste input "text"
type input "**********"
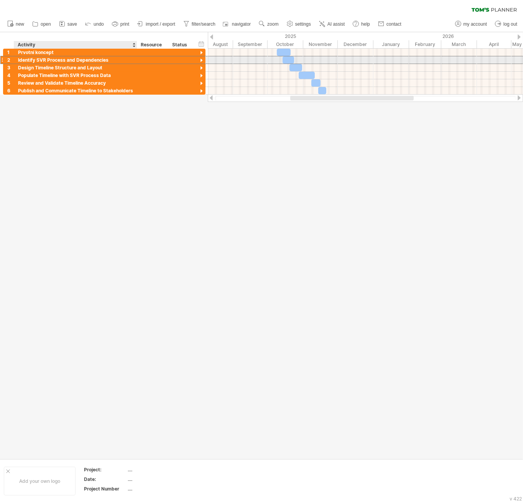
click at [65, 63] on div "Identify SVR Process and Dependencies" at bounding box center [75, 59] width 115 height 7
click at [65, 63] on input "**********" at bounding box center [75, 59] width 115 height 7
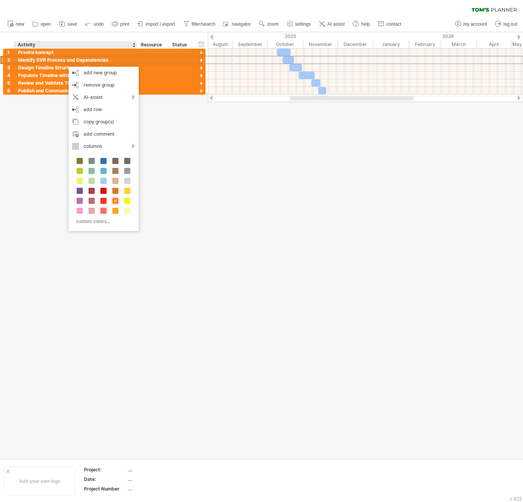
click at [105, 212] on span at bounding box center [103, 211] width 6 height 6
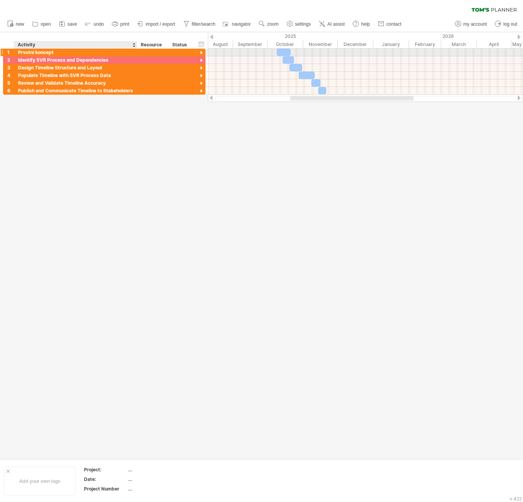
click at [102, 52] on div "Prvotní koncept" at bounding box center [75, 52] width 115 height 7
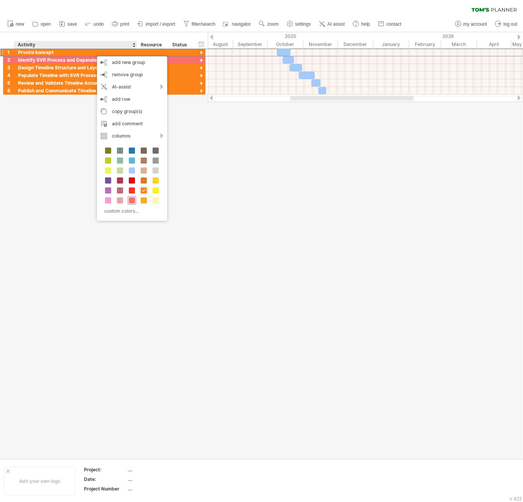
click at [130, 197] on div at bounding box center [132, 200] width 8 height 8
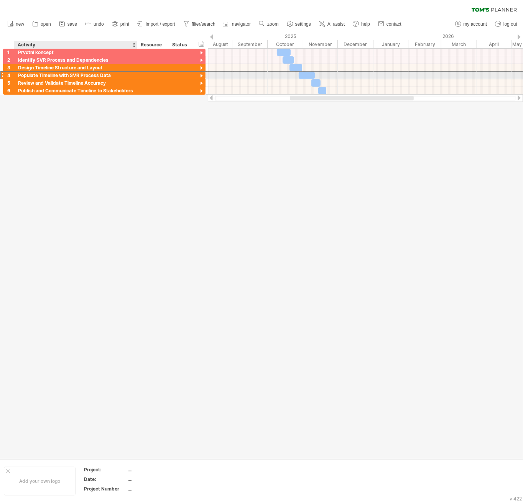
click at [76, 75] on div "Populate Timeline with SVR Process Data" at bounding box center [75, 75] width 115 height 7
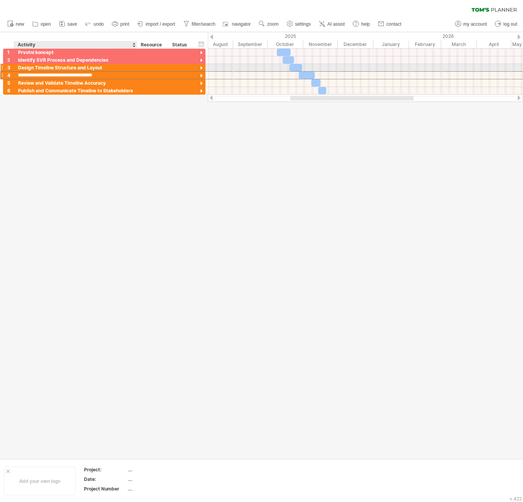
click at [65, 69] on div "Design Timeline Structure and Layout" at bounding box center [75, 67] width 115 height 7
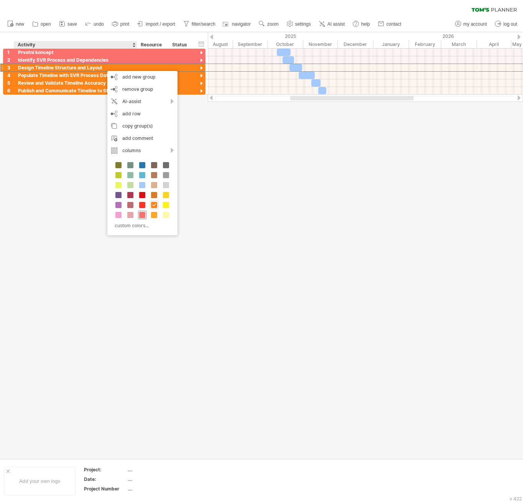
click at [144, 218] on span at bounding box center [142, 215] width 6 height 6
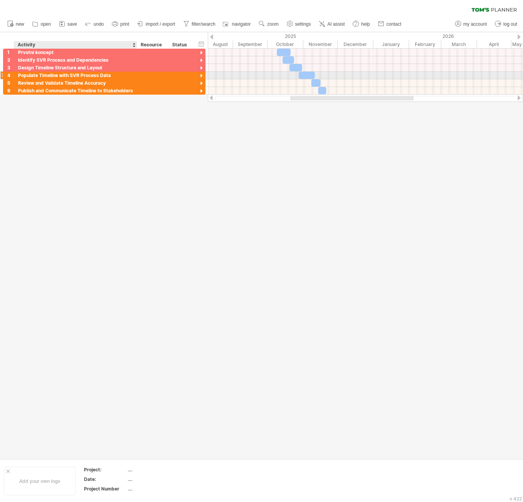
click at [111, 76] on div "Populate Timeline with SVR Process Data" at bounding box center [75, 75] width 115 height 7
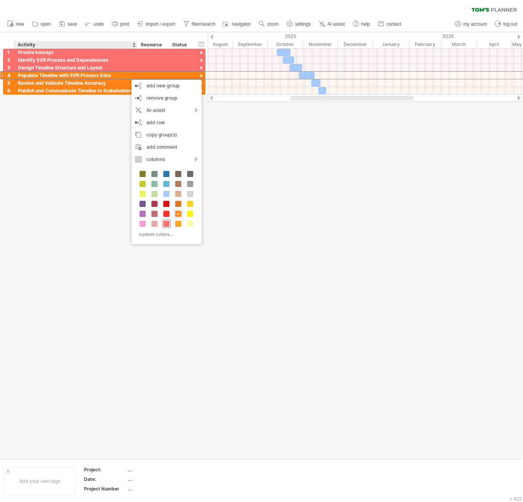
click at [168, 226] on span at bounding box center [166, 224] width 6 height 6
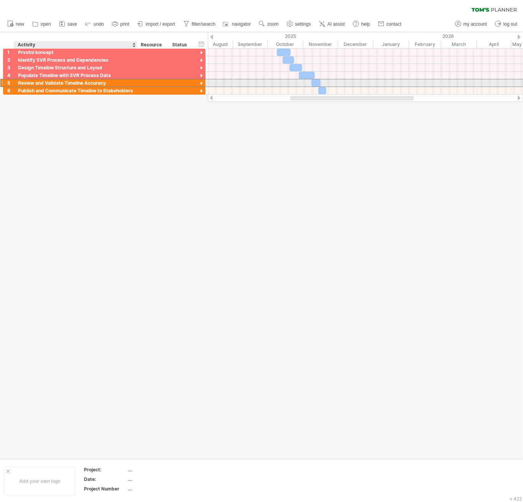
click at [133, 85] on div "**********" at bounding box center [75, 82] width 123 height 7
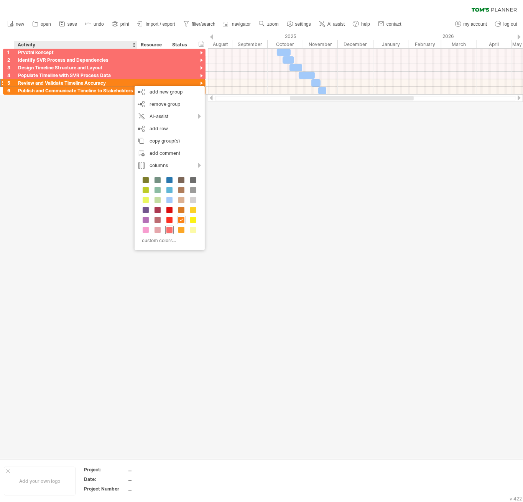
click at [170, 232] on span at bounding box center [169, 230] width 6 height 6
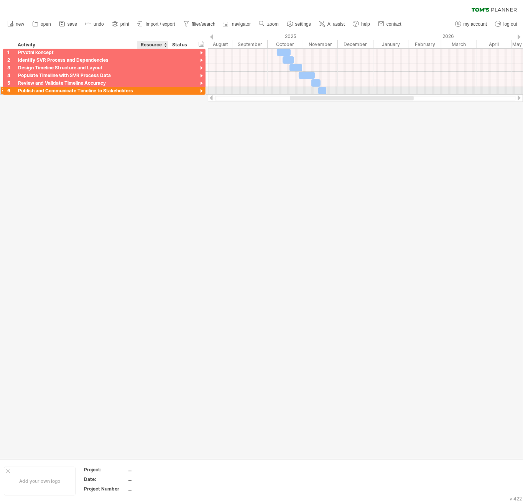
click at [144, 90] on div at bounding box center [152, 90] width 23 height 7
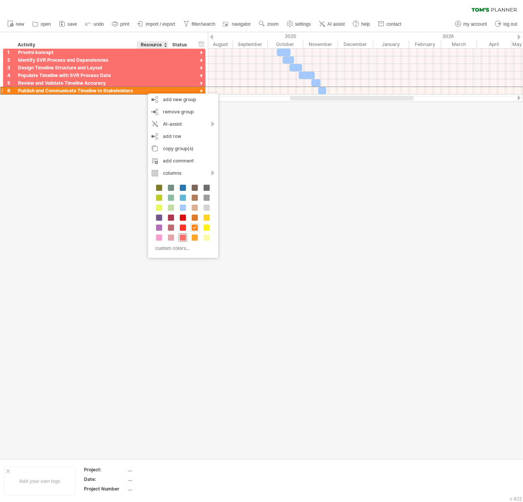
click at [185, 237] on span at bounding box center [183, 237] width 6 height 6
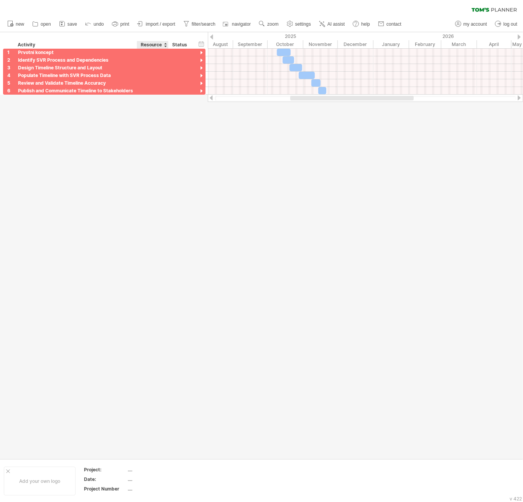
click at [154, 217] on div at bounding box center [261, 245] width 523 height 426
click at [50, 51] on div "Prvotní koncept" at bounding box center [75, 52] width 115 height 7
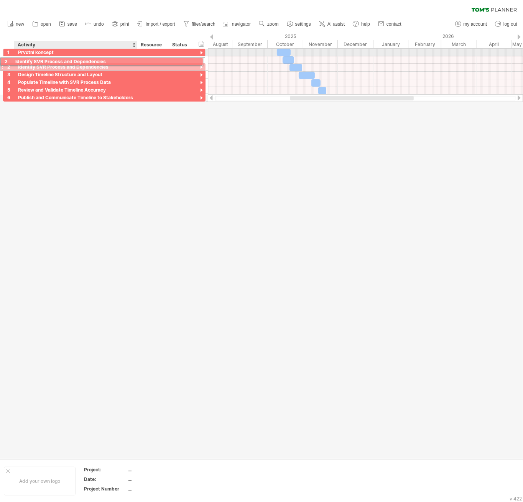
drag, startPoint x: 42, startPoint y: 60, endPoint x: 37, endPoint y: 60, distance: 5.0
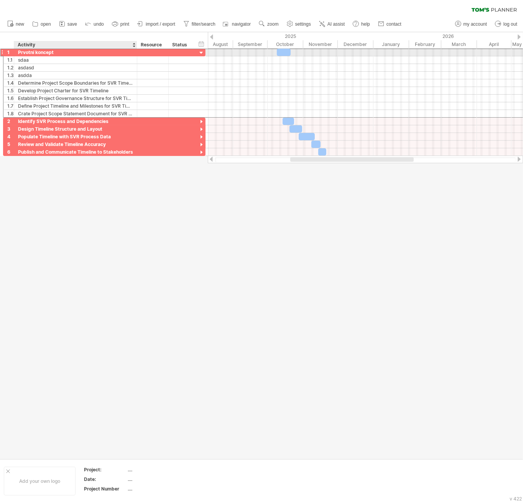
click at [53, 50] on div "Prvotní koncept" at bounding box center [75, 52] width 115 height 7
click at [202, 53] on div at bounding box center [201, 52] width 7 height 7
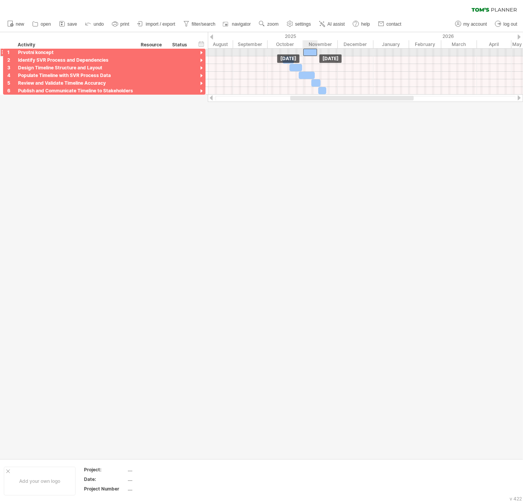
drag, startPoint x: 281, startPoint y: 52, endPoint x: 308, endPoint y: 52, distance: 26.4
click at [308, 52] on div at bounding box center [310, 52] width 14 height 7
drag, startPoint x: 316, startPoint y: 53, endPoint x: 315, endPoint y: 57, distance: 4.3
click at [315, 57] on div "[DATE] - 11.5 days [DATE]" at bounding box center [365, 72] width 315 height 46
click at [307, 53] on div at bounding box center [309, 52] width 13 height 7
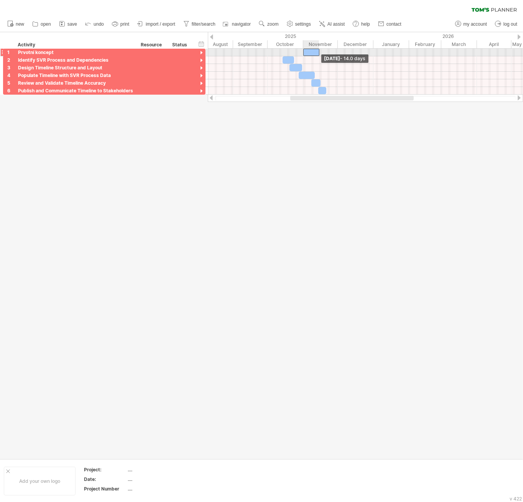
click at [318, 54] on span at bounding box center [319, 52] width 3 height 7
click at [202, 53] on div at bounding box center [201, 52] width 7 height 7
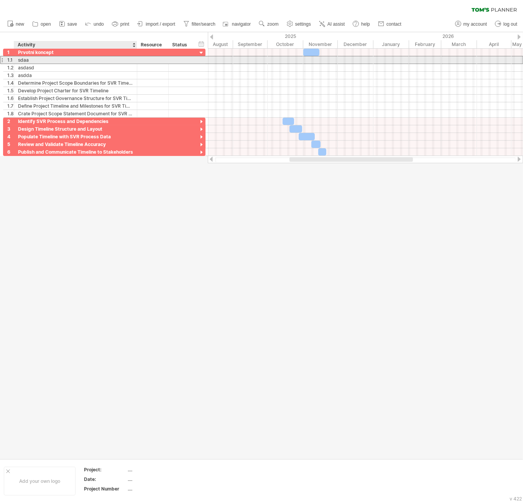
click at [44, 60] on div "sdaa" at bounding box center [75, 59] width 115 height 7
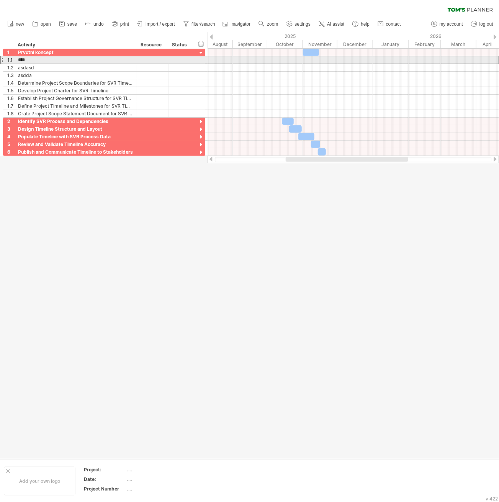
click at [2, 58] on div at bounding box center [1, 60] width 3 height 8
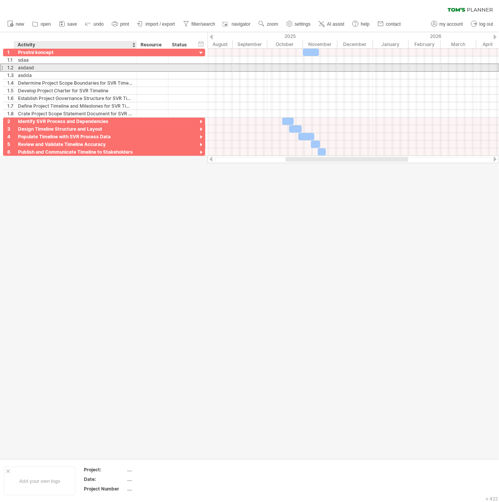
click at [61, 69] on div "asdasd" at bounding box center [75, 67] width 115 height 7
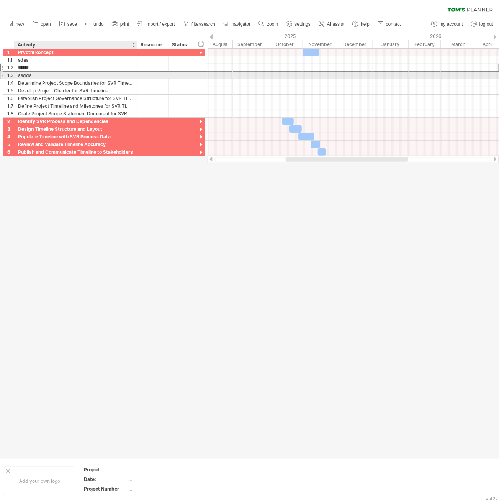
click at [59, 75] on div "asdda" at bounding box center [75, 75] width 115 height 7
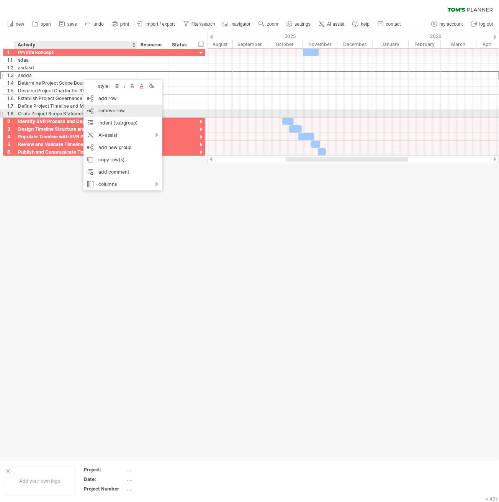
click at [109, 112] on span "remove row" at bounding box center [111, 111] width 26 height 6
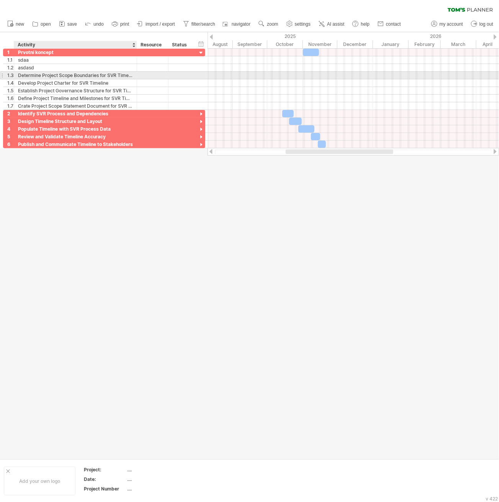
click at [78, 75] on div "Determine Project Scope Boundaries for SVR Timeline" at bounding box center [75, 75] width 115 height 7
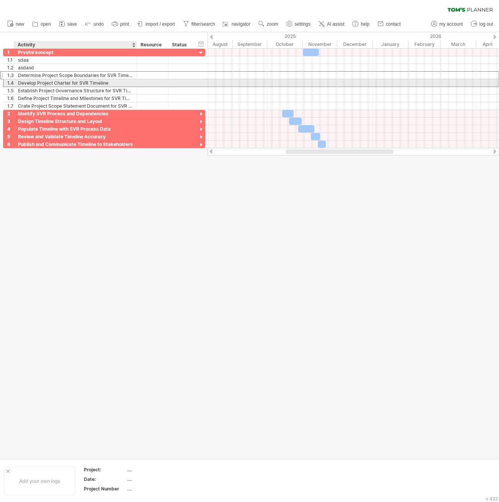
click at [82, 84] on div "Develop Project Charter for SVR Timeline" at bounding box center [75, 82] width 115 height 7
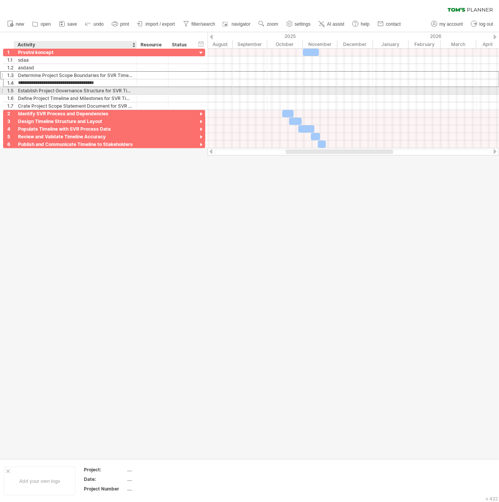
click at [78, 89] on div "Establish Project Governance Structure for SVR Timeline" at bounding box center [75, 90] width 115 height 7
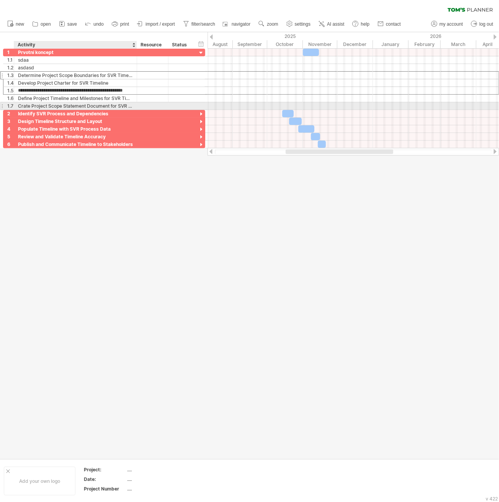
click at [73, 104] on div "Crate Project Scope Statement Document for SVR Timeline" at bounding box center [75, 105] width 115 height 7
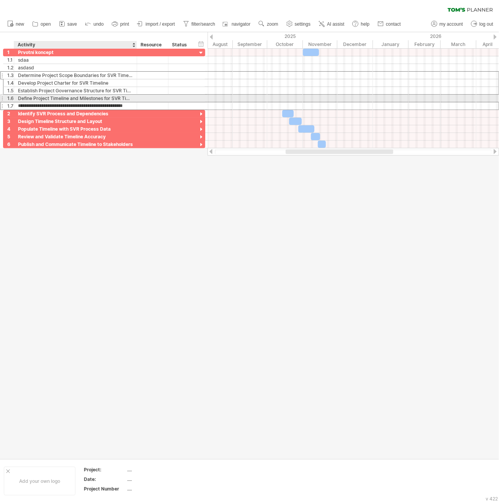
click at [76, 98] on div "Define Project Timeline and Milestones for SVR Timeline" at bounding box center [75, 98] width 115 height 7
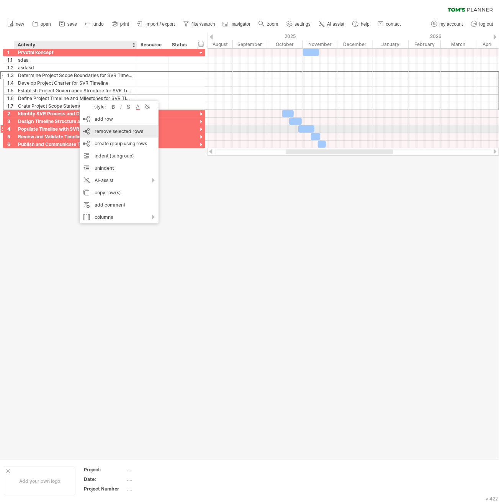
click at [135, 131] on span "remove selected rows" at bounding box center [119, 131] width 49 height 6
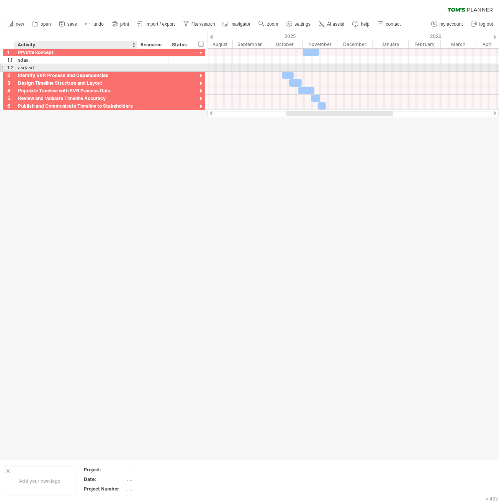
click at [61, 64] on div "asdasd" at bounding box center [75, 67] width 115 height 7
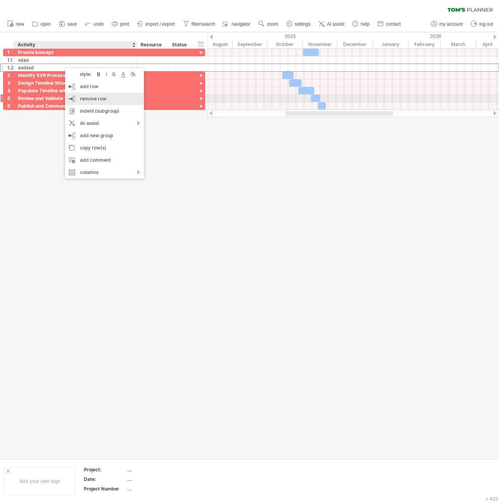
click at [106, 100] on div "remove row remove selected rows" at bounding box center [104, 99] width 79 height 12
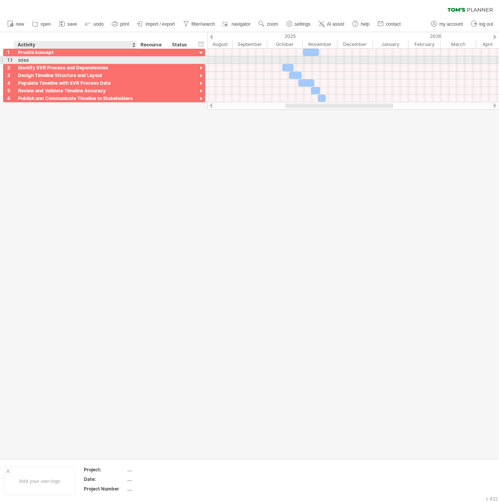
click at [57, 59] on div "sdaa" at bounding box center [75, 59] width 115 height 7
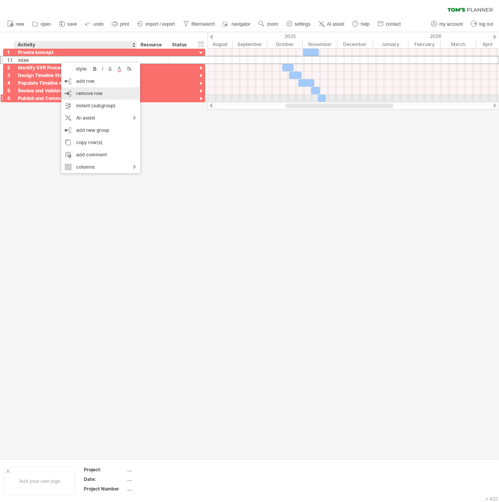
click at [102, 95] on div "remove row remove selected rows" at bounding box center [100, 93] width 79 height 12
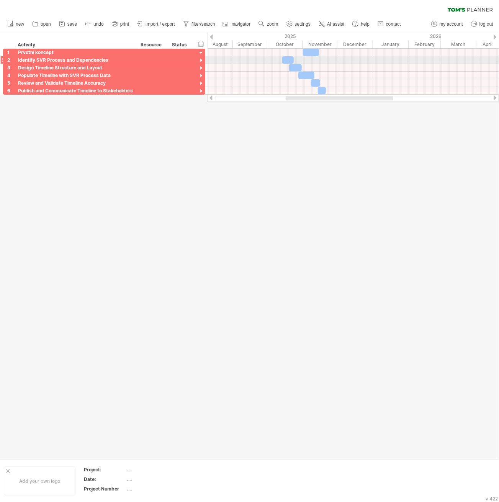
click at [200, 61] on div at bounding box center [201, 60] width 7 height 7
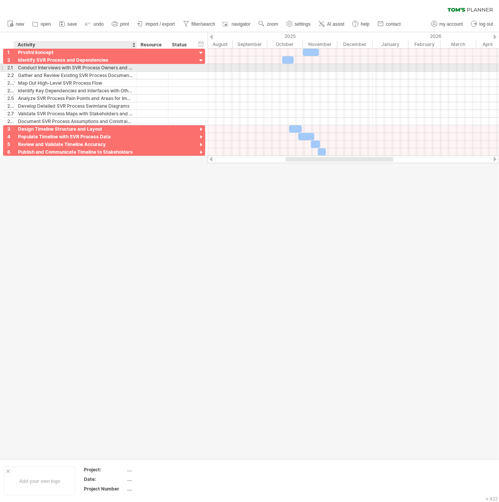
click at [69, 69] on div "Conduct Interviews with SVR Process Owners and Stakeholders" at bounding box center [75, 67] width 115 height 7
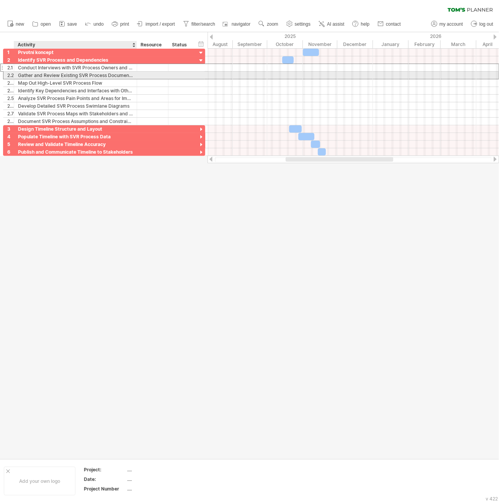
click at [61, 73] on div "Gather and Review Existing SVR Process Documentation" at bounding box center [75, 75] width 115 height 7
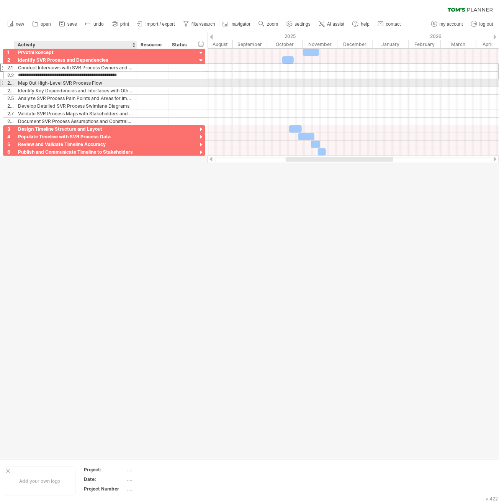
click at [56, 82] on div "Map Out High-Level SVR Process Flow" at bounding box center [75, 82] width 115 height 7
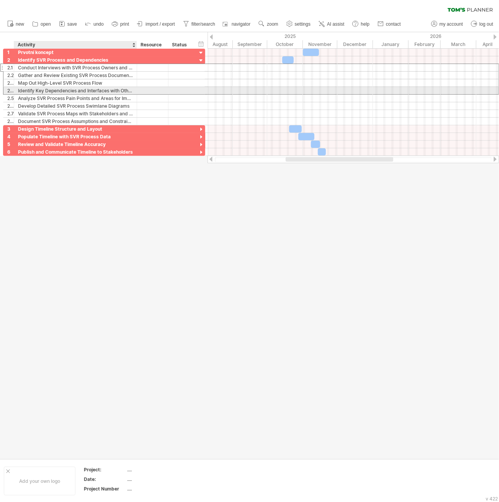
click at [48, 94] on div "Identify Key Dependencies and Interfaces with Other Processes" at bounding box center [75, 90] width 115 height 7
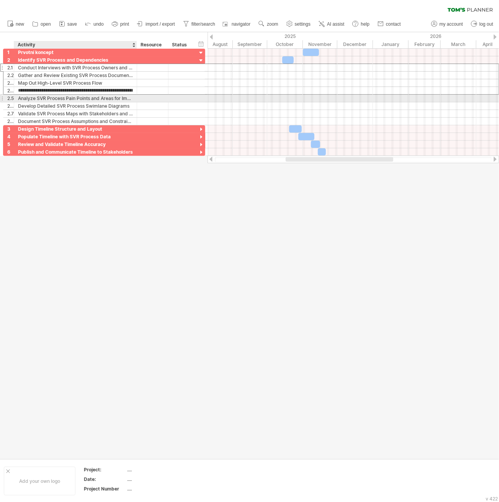
click at [42, 97] on div "Analyze SVR Process Pain Points and Areas for Improvement" at bounding box center [75, 98] width 115 height 7
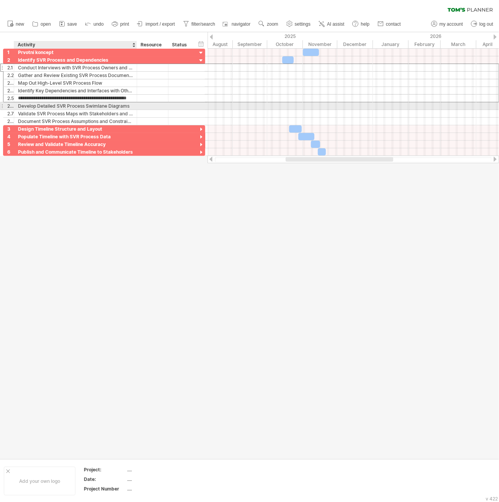
click at [42, 107] on div "Develop Detailed SVR Process Swimlane Diagrams" at bounding box center [75, 105] width 115 height 7
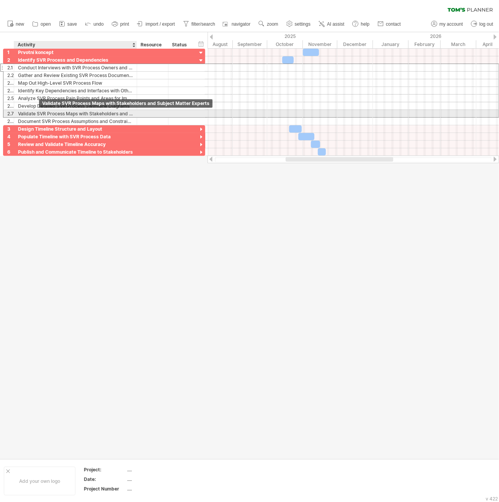
click at [35, 116] on div "Validate SVR Process Maps with Stakeholders and Subject Matter Experts" at bounding box center [75, 113] width 115 height 7
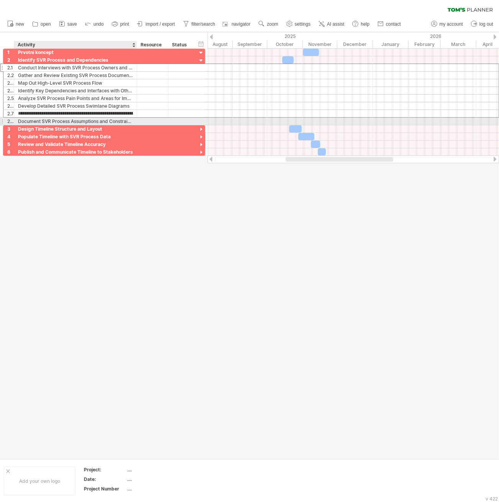
click at [32, 123] on div "Document SVR Process Assumptions and Constraints" at bounding box center [75, 121] width 115 height 7
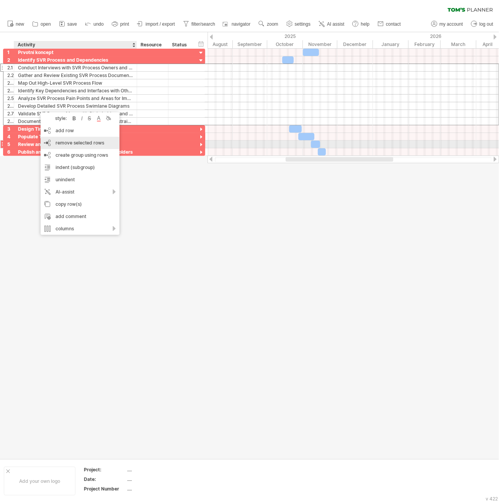
click at [87, 145] on span "remove selected rows" at bounding box center [80, 143] width 49 height 6
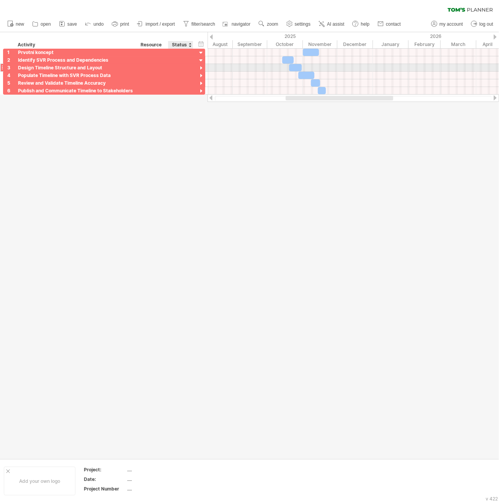
click at [203, 70] on div at bounding box center [201, 68] width 7 height 7
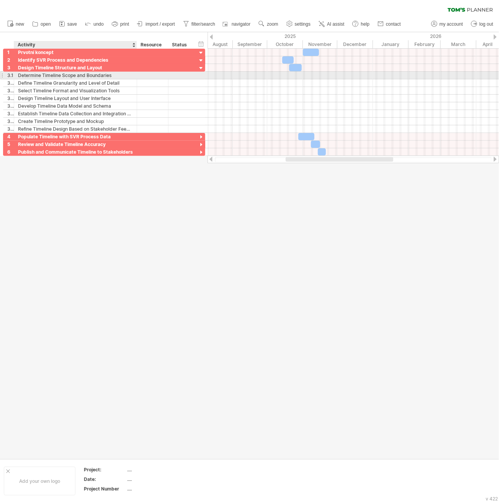
click at [75, 75] on div "Determine Timeline Scope and Boundaries" at bounding box center [75, 75] width 115 height 7
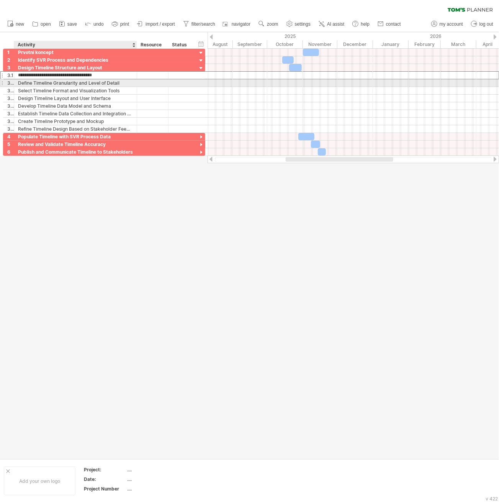
click at [67, 85] on div "Define Timeline Granularity and Level of Detail" at bounding box center [75, 82] width 115 height 7
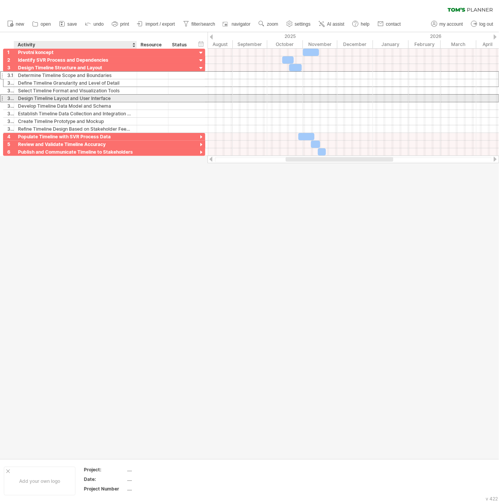
click at [64, 95] on div "Design Timeline Layout and User Interface" at bounding box center [75, 98] width 115 height 7
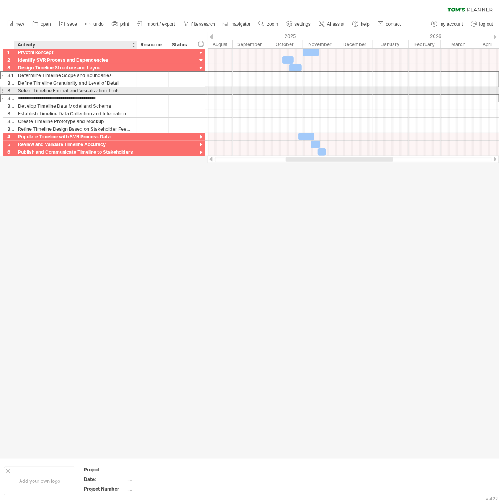
click at [68, 91] on div "Select Timeline Format and Visualization Tools" at bounding box center [75, 90] width 115 height 7
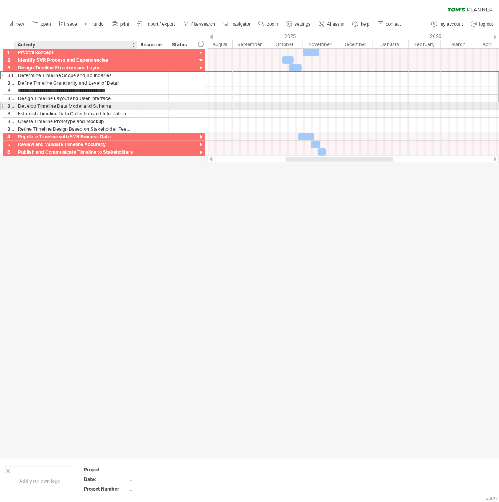
click at [75, 107] on div "Develop Timeline Data Model and Schema" at bounding box center [75, 105] width 115 height 7
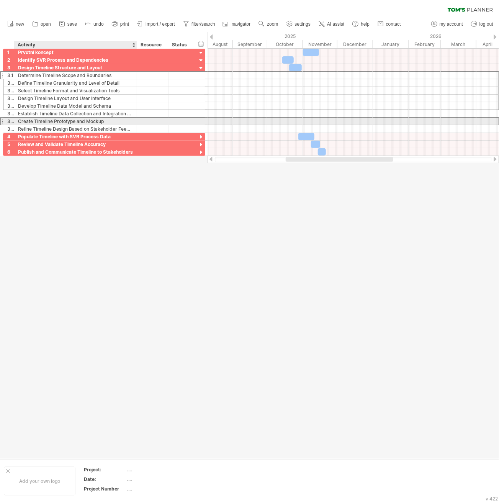
click at [71, 118] on div "Create Timeline Prototype and Mockup" at bounding box center [75, 121] width 115 height 7
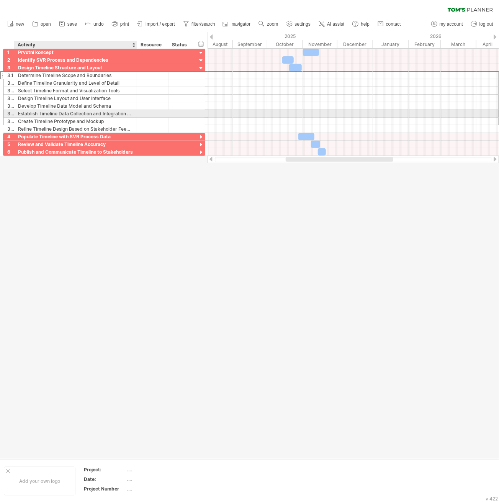
click at [72, 114] on div "Establish Timeline Data Collection and Integration Plan" at bounding box center [75, 113] width 115 height 7
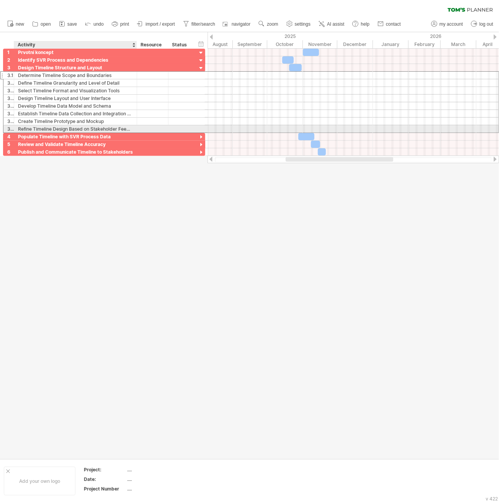
click at [72, 131] on div "Refine Timeline Design Based on Stakeholder Feedback" at bounding box center [75, 128] width 115 height 7
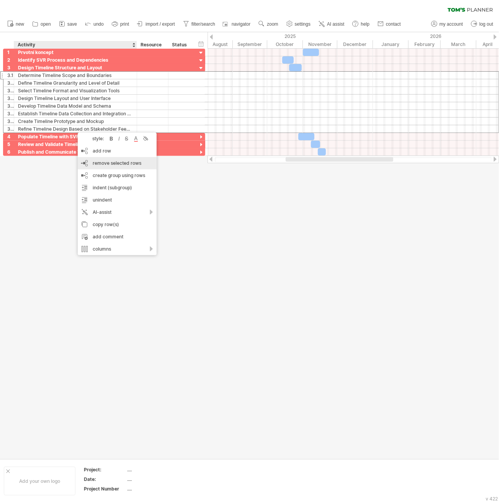
click at [133, 164] on span "remove selected rows" at bounding box center [117, 163] width 49 height 6
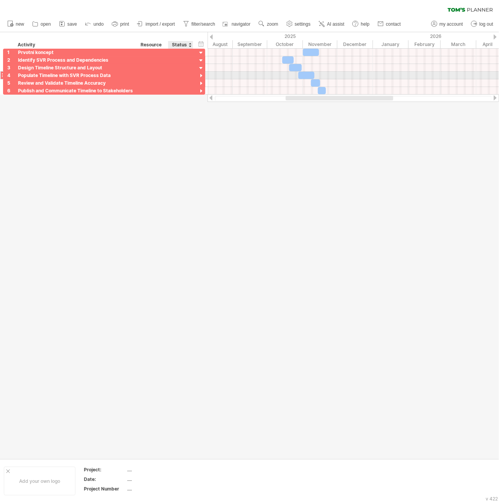
drag, startPoint x: 201, startPoint y: 74, endPoint x: 167, endPoint y: 86, distance: 36.1
click at [201, 75] on div at bounding box center [201, 75] width 7 height 7
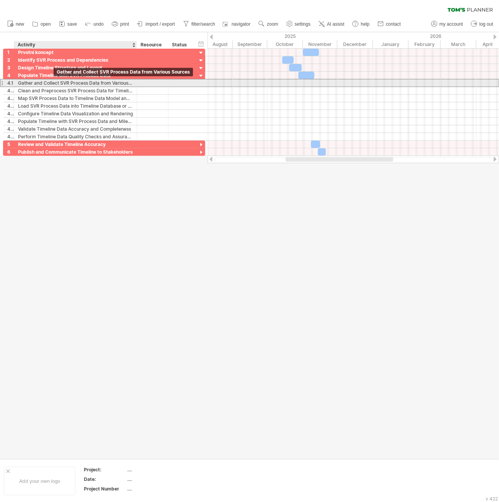
click at [54, 84] on div "Gather and Collect SVR Process Data from Various Sources" at bounding box center [75, 82] width 115 height 7
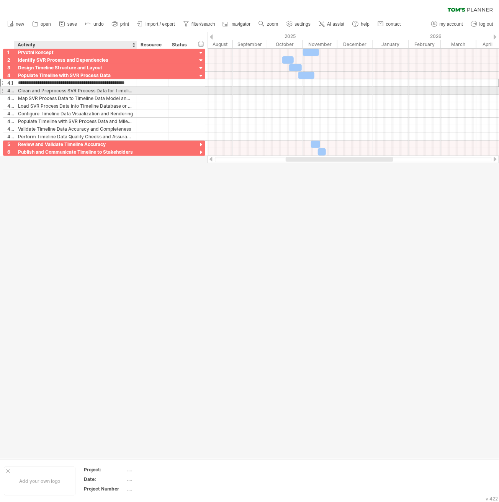
click at [51, 93] on div "Clean and Preprocess SVR Process Data for Timeline Population" at bounding box center [75, 90] width 115 height 7
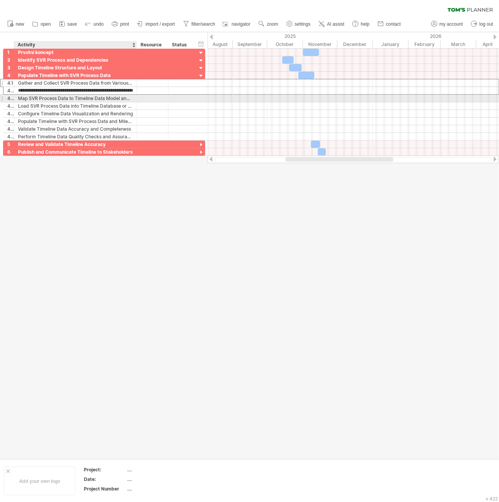
click at [48, 98] on div "Map SVR Process Data to Timeline Data Model and Schema" at bounding box center [75, 98] width 115 height 7
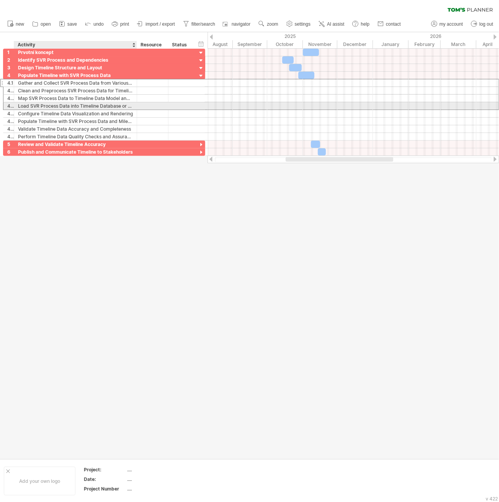
click at [48, 108] on div "Load SVR Process Data into Timeline Database or Repository" at bounding box center [75, 105] width 115 height 7
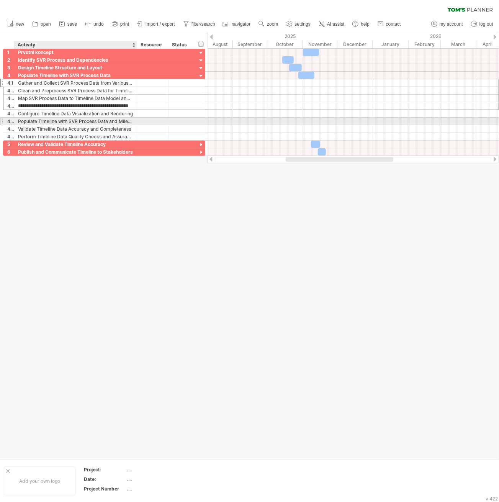
click at [49, 121] on div "Populate Timeline with SVR Process Data and Milestones" at bounding box center [75, 121] width 115 height 7
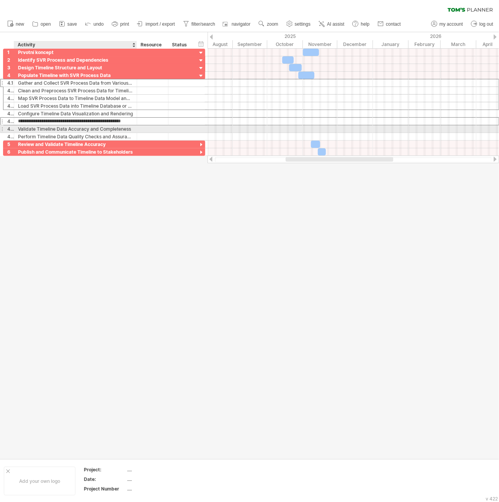
click at [43, 131] on div "Validate Timeline Data Accuracy and Completeness" at bounding box center [75, 128] width 115 height 7
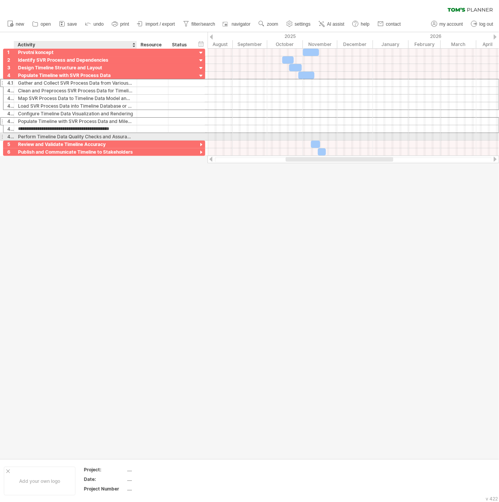
click at [37, 137] on div "Perform Timeline Data Quality Checks and Assurance" at bounding box center [75, 136] width 115 height 7
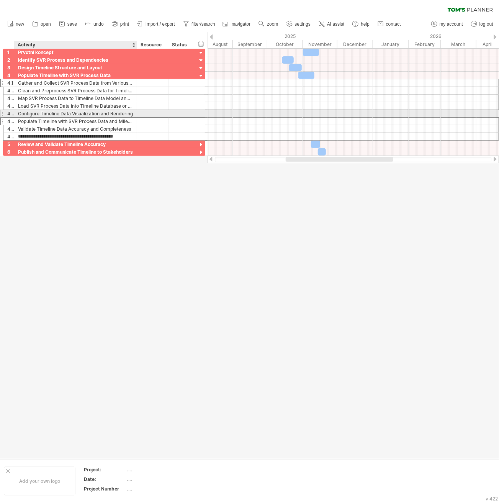
click at [34, 114] on div "Configure Timeline Data Visualization and Rendering" at bounding box center [75, 113] width 115 height 7
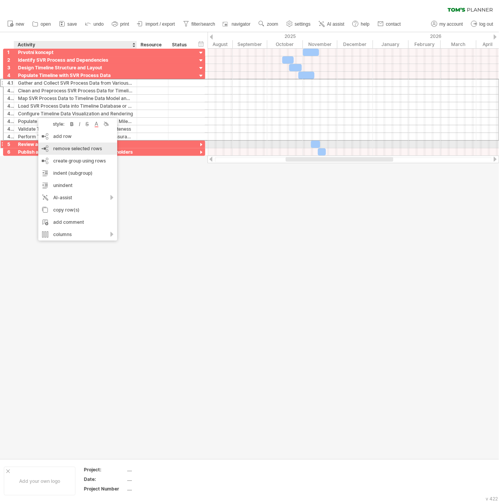
click at [87, 147] on span "remove selected rows" at bounding box center [77, 149] width 49 height 6
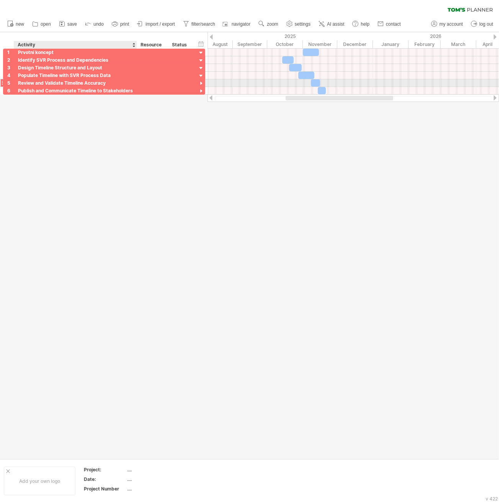
click at [77, 82] on div "Review and Validate Timeline Accuracy" at bounding box center [75, 82] width 115 height 7
click at [202, 83] on div at bounding box center [201, 83] width 7 height 7
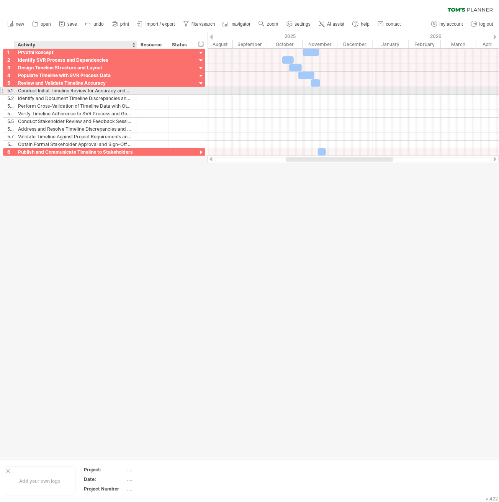
click at [64, 92] on div "Conduct Initial Timeline Review for Accuracy and Completeness" at bounding box center [75, 90] width 115 height 7
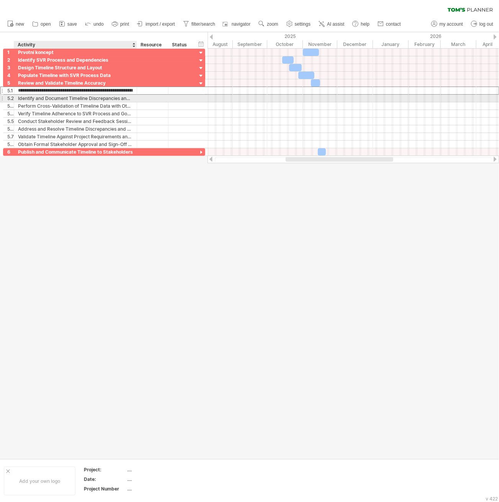
click at [60, 101] on div "Identify and Document Timeline Discrepancies and Anomalies" at bounding box center [75, 98] width 115 height 7
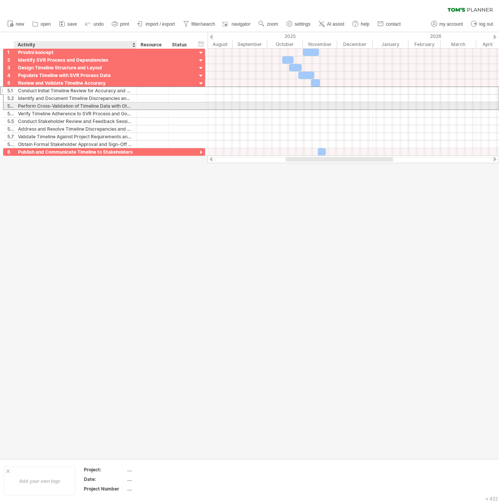
click at [55, 108] on div "Perform Cross-Validation of Timeline Data with Other Sources" at bounding box center [75, 105] width 115 height 7
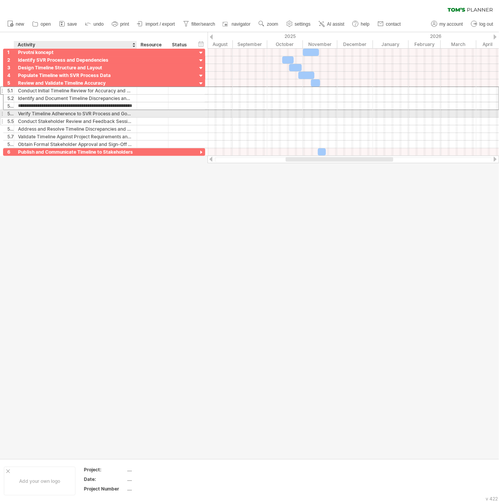
click at [53, 118] on div "Conduct Stakeholder Review and Feedback Sessions for Timeline" at bounding box center [75, 121] width 115 height 7
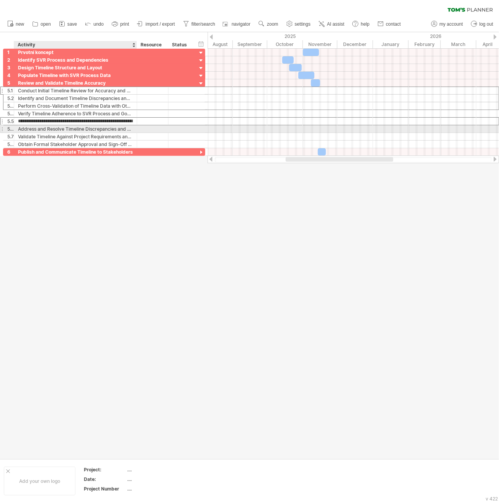
click at [52, 127] on div "Address and Resolve Timeline Discrepancies and Anomalies" at bounding box center [75, 128] width 115 height 7
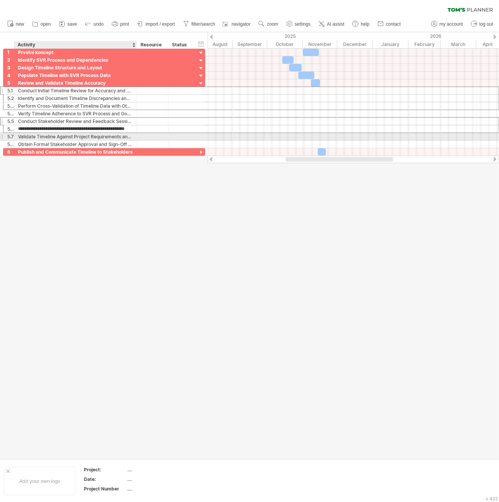
click at [51, 137] on div "Validate Timeline Against Project Requirements and Objectives" at bounding box center [75, 136] width 115 height 7
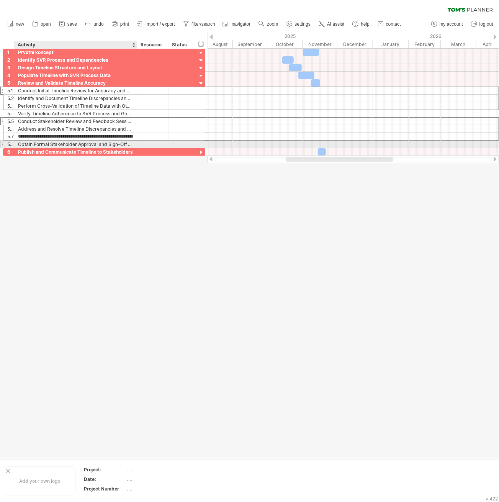
click at [48, 143] on div "Obtain Formal Stakeholder Approval and Sign-Off for Timeline" at bounding box center [75, 144] width 115 height 7
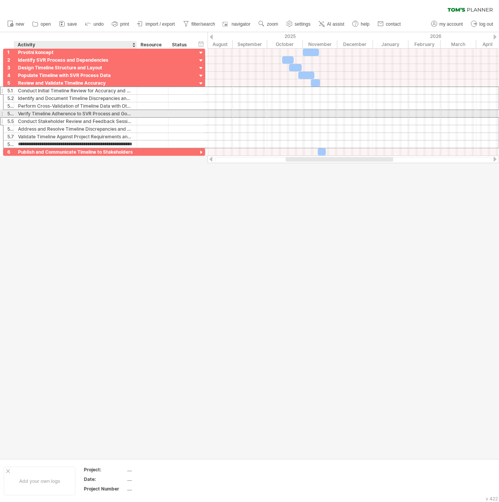
click at [36, 116] on div "Verify Timeline Adherence to SVR Process and Governance" at bounding box center [75, 113] width 115 height 7
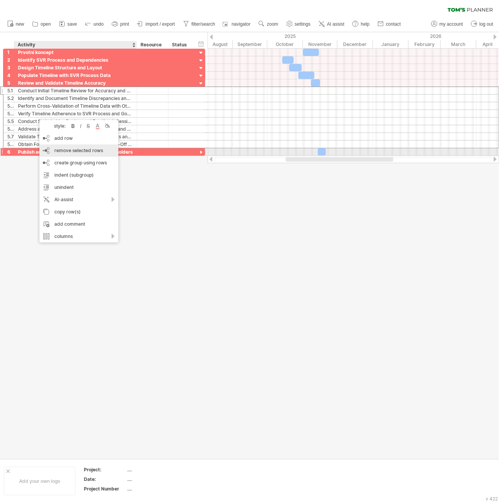
click at [95, 150] on span "remove selected rows" at bounding box center [78, 151] width 49 height 6
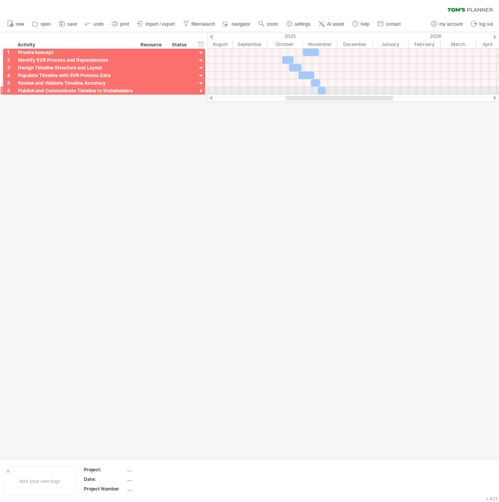
click at [202, 94] on div at bounding box center [201, 91] width 7 height 7
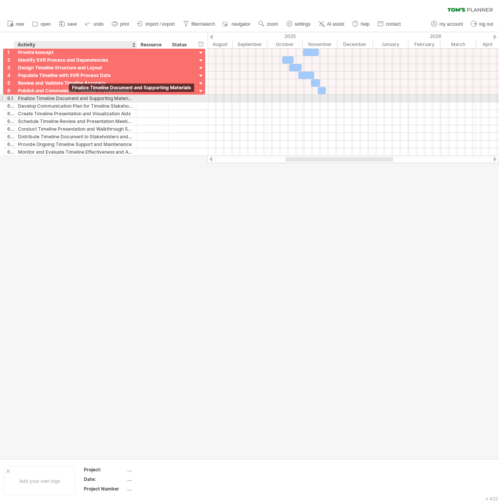
click at [65, 97] on div "Finalize Timeline Document and Supporting Materials" at bounding box center [75, 98] width 115 height 7
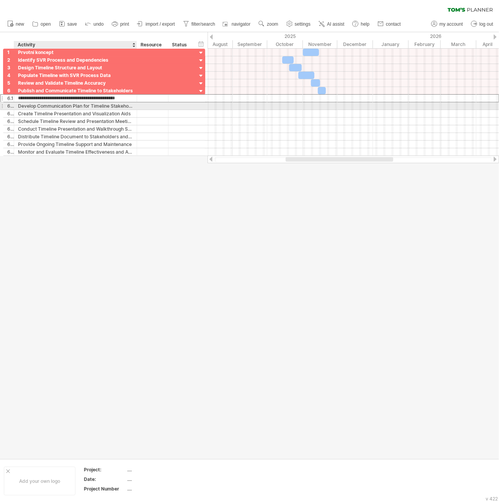
click at [59, 107] on div "Develop Communication Plan for Timeline Stakeholders" at bounding box center [75, 105] width 115 height 7
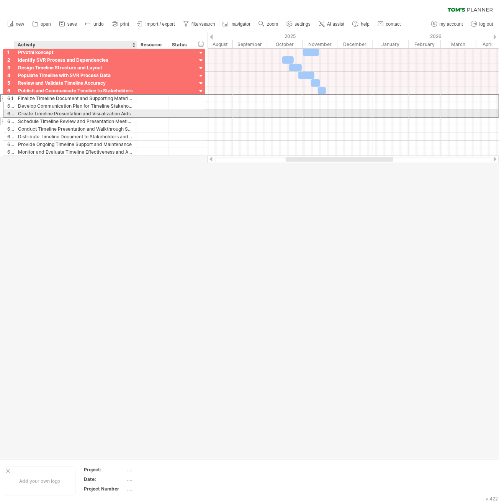
drag, startPoint x: 59, startPoint y: 114, endPoint x: 56, endPoint y: 120, distance: 6.4
click at [58, 114] on div "Create Timeline Presentation and Visualization Aids" at bounding box center [75, 113] width 115 height 7
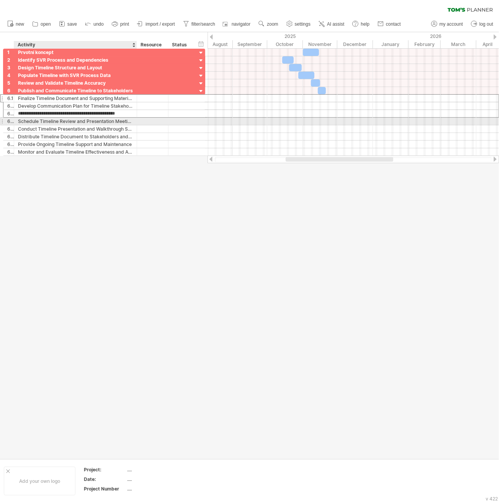
click at [54, 125] on div "Schedule Timeline Review and Presentation Meetings" at bounding box center [75, 121] width 115 height 7
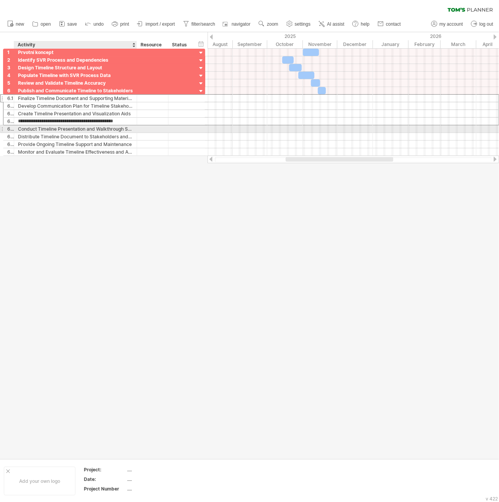
click at [57, 132] on div "Conduct Timeline Presentation and Walkthrough Sessions" at bounding box center [75, 128] width 115 height 7
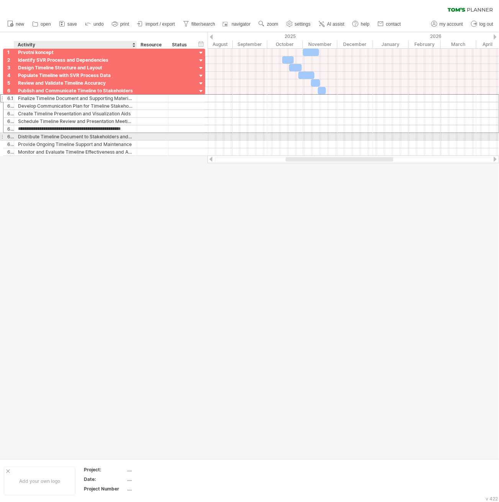
click at [56, 139] on div "Distribute Timeline Document to Stakeholders and Teams" at bounding box center [75, 136] width 115 height 7
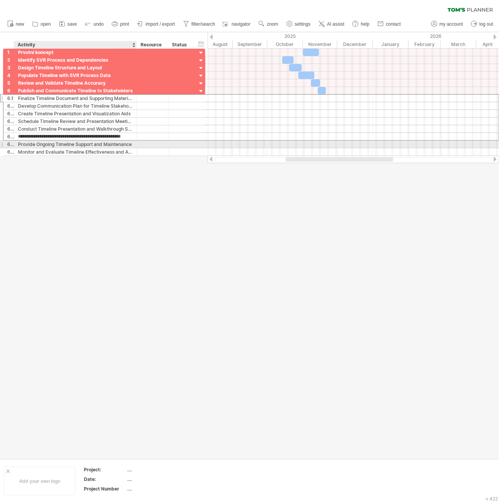
click at [55, 143] on div "Provide Ongoing Timeline Support and Maintenance" at bounding box center [75, 144] width 115 height 7
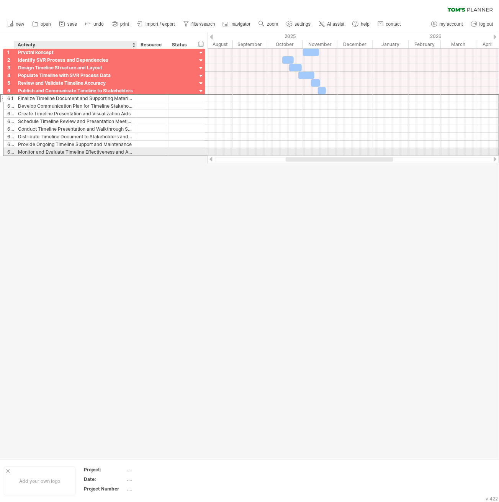
click at [56, 150] on div "Monitor and Evaluate Timeline Effectiveness and Adoption" at bounding box center [75, 151] width 115 height 7
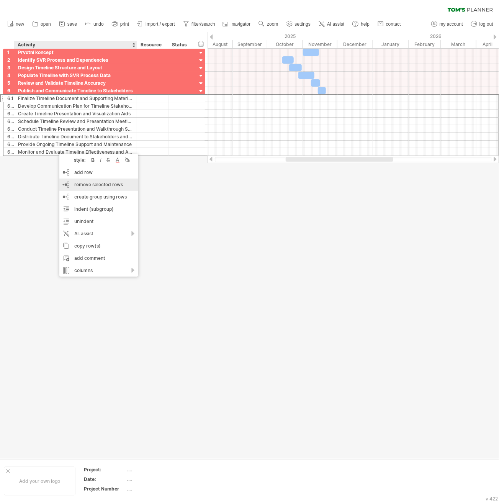
click at [100, 189] on div "remove row remove selected rows" at bounding box center [98, 185] width 79 height 12
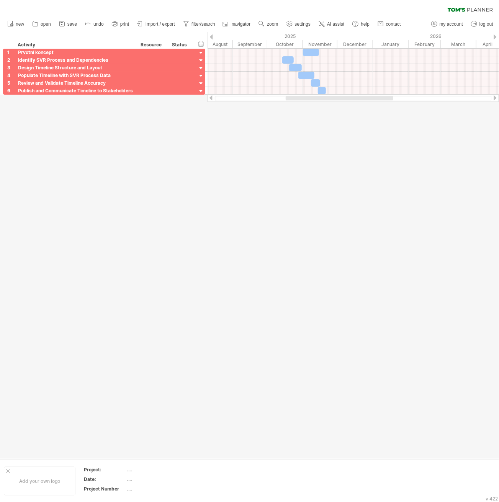
click at [231, 347] on div at bounding box center [249, 245] width 499 height 426
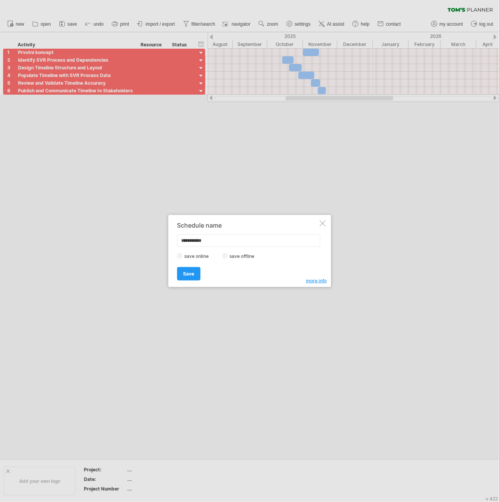
click at [315, 220] on div "**********" at bounding box center [249, 251] width 163 height 72
click at [328, 224] on div "**********" at bounding box center [249, 251] width 163 height 72
click at [324, 222] on div at bounding box center [323, 223] width 6 height 6
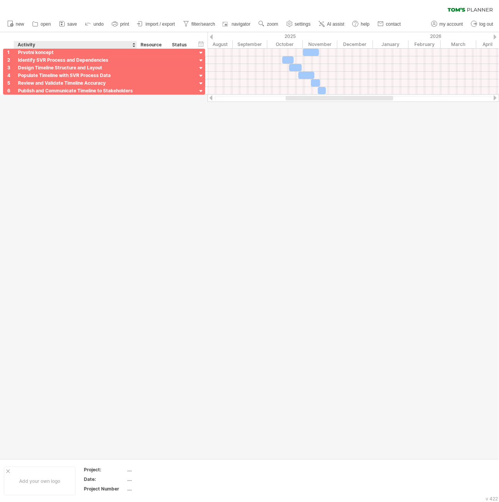
click at [96, 211] on div at bounding box center [249, 245] width 499 height 426
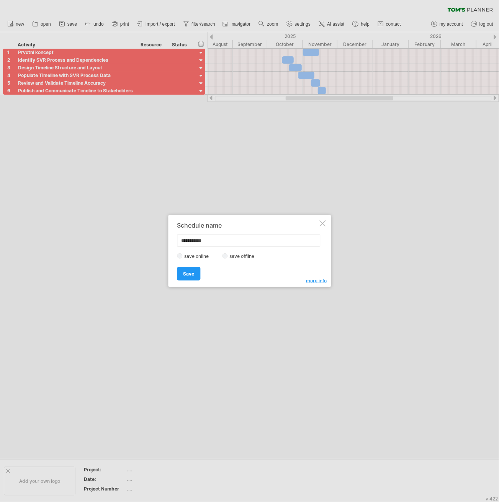
click at [320, 221] on div at bounding box center [323, 223] width 6 height 6
